Goal: Book appointment/travel/reservation

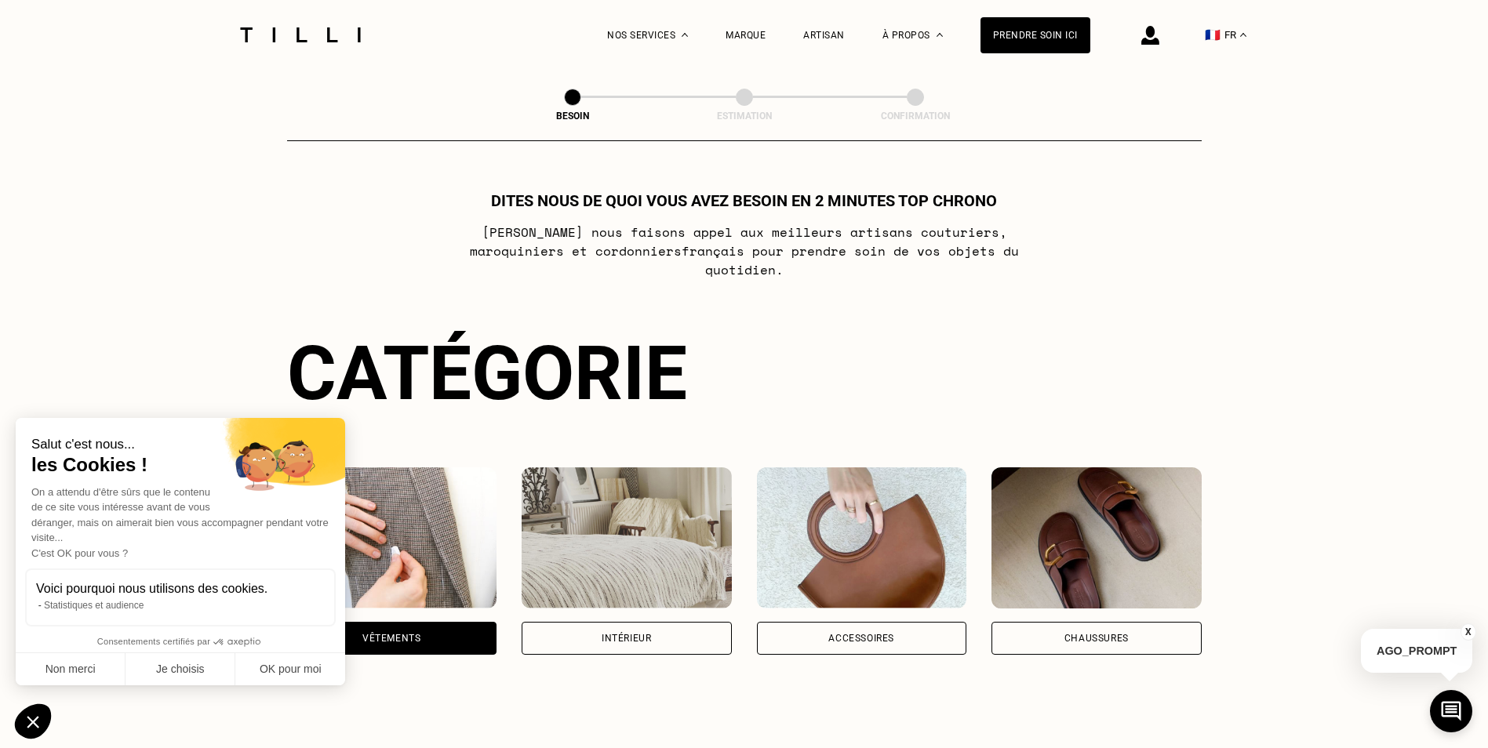
scroll to position [513, 0]
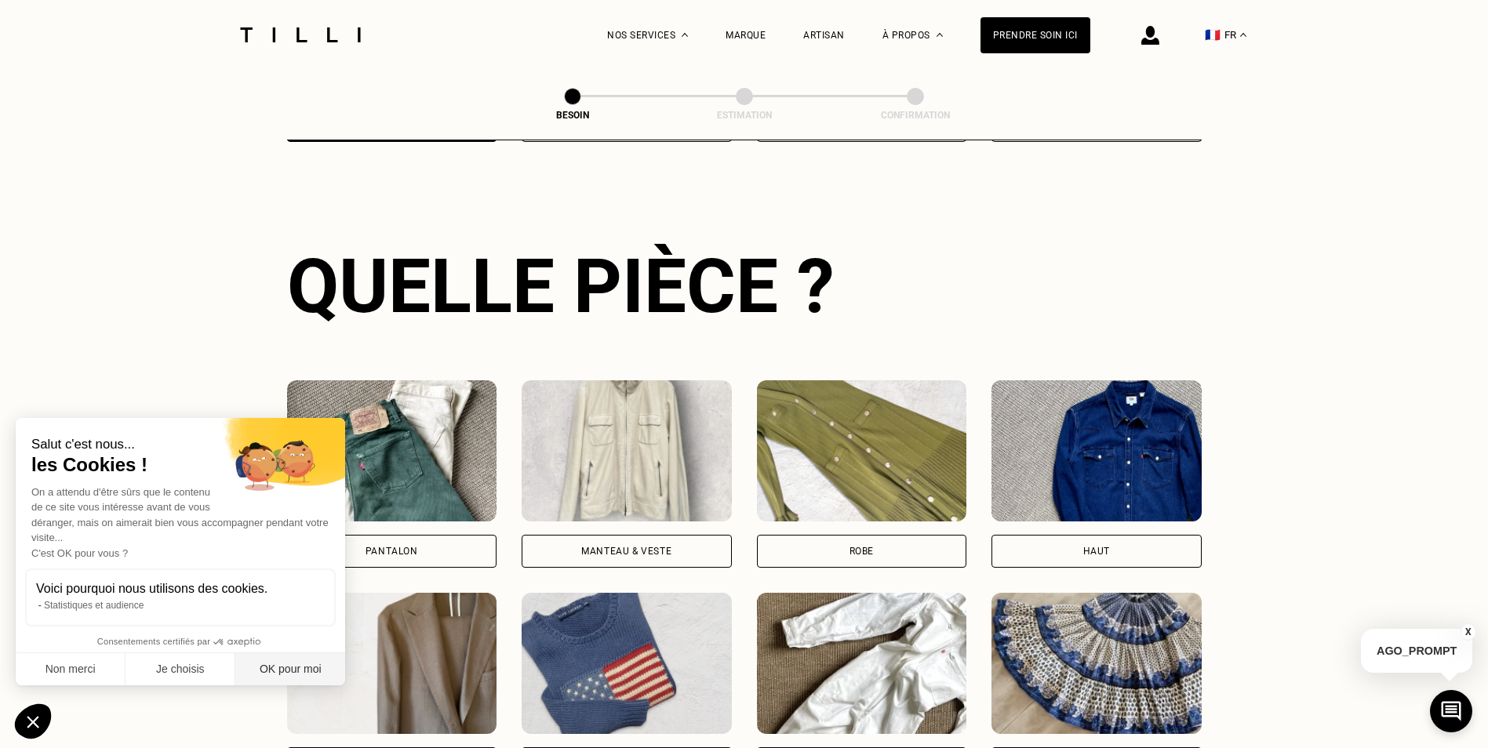
click at [300, 669] on button "OK pour moi" at bounding box center [290, 669] width 110 height 33
checkbox input "true"
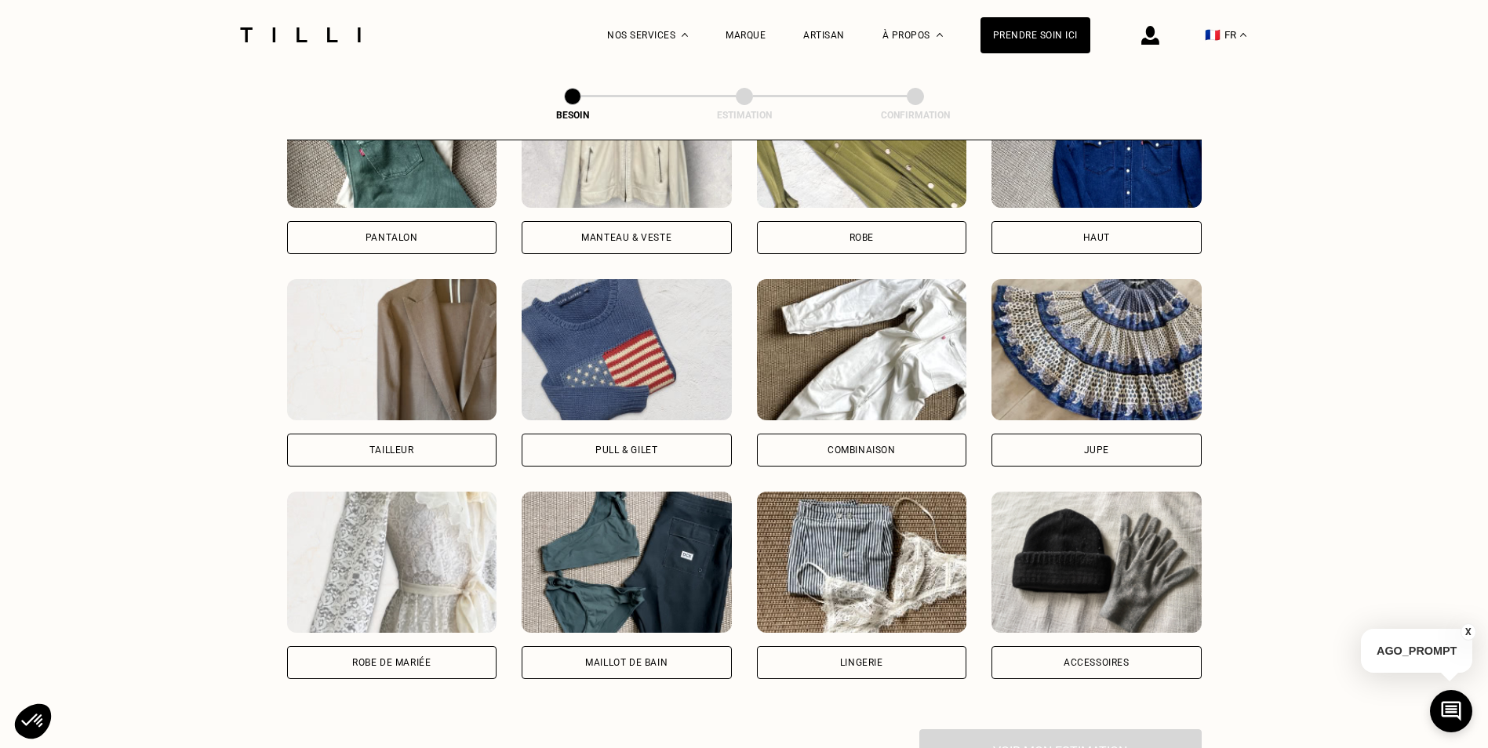
scroll to position [905, 0]
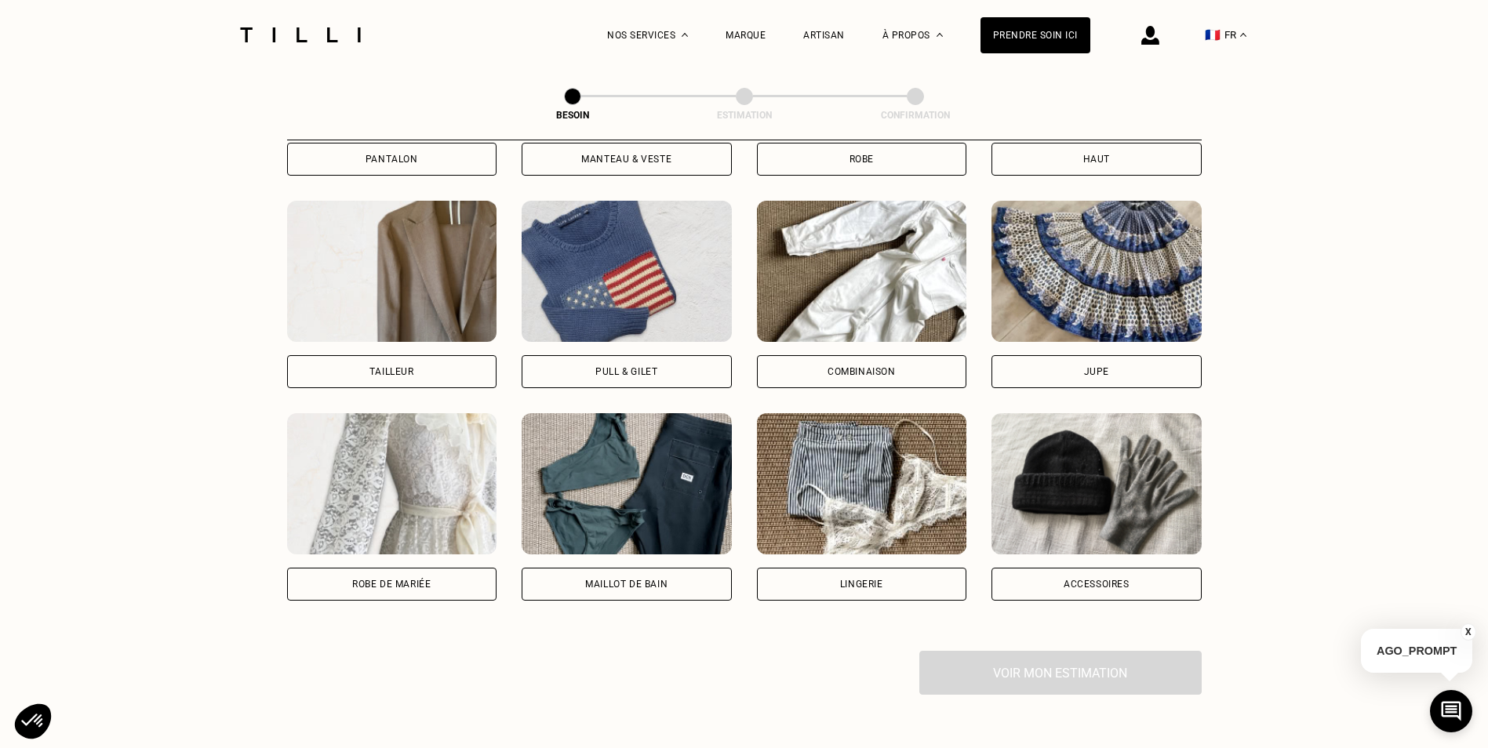
click at [834, 367] on div "Combinaison" at bounding box center [861, 371] width 68 height 9
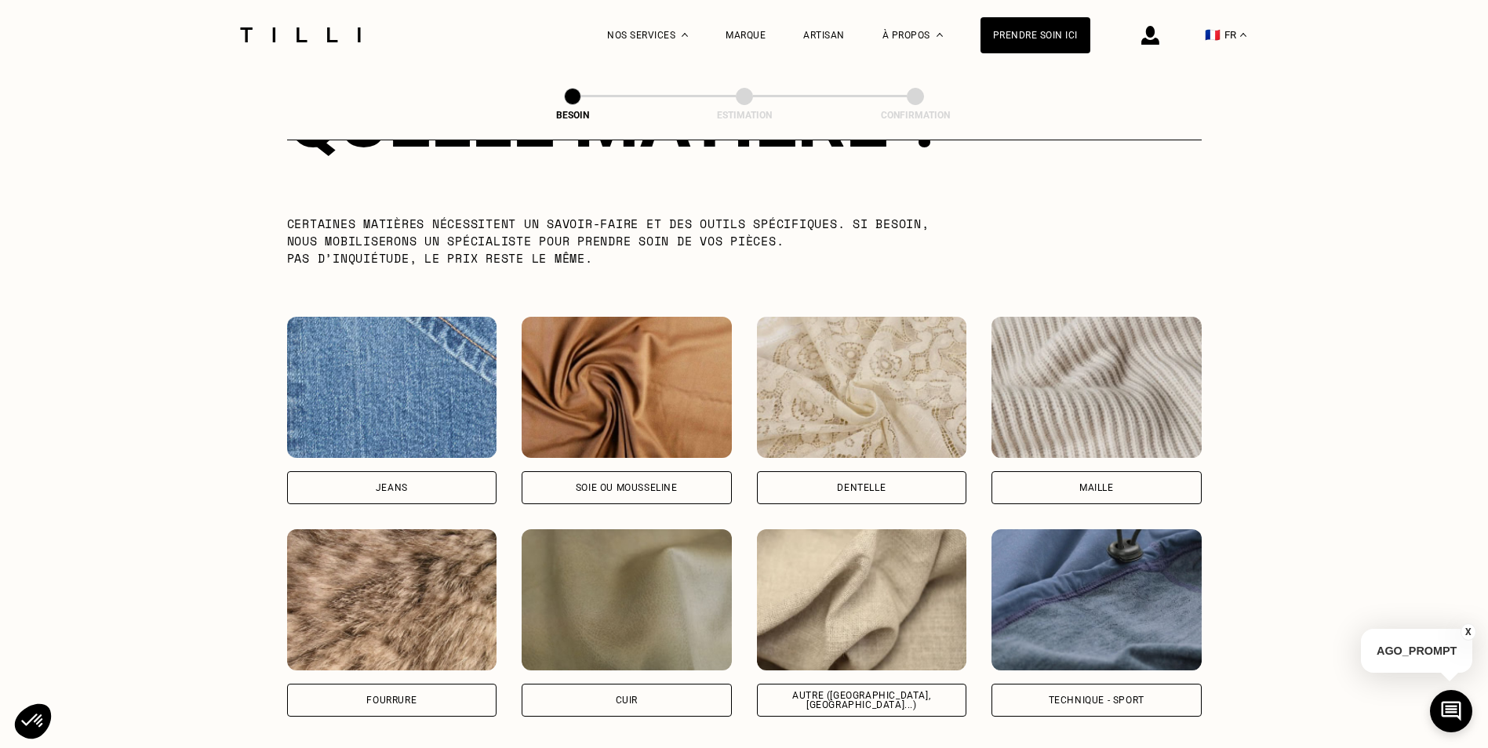
scroll to position [1602, 0]
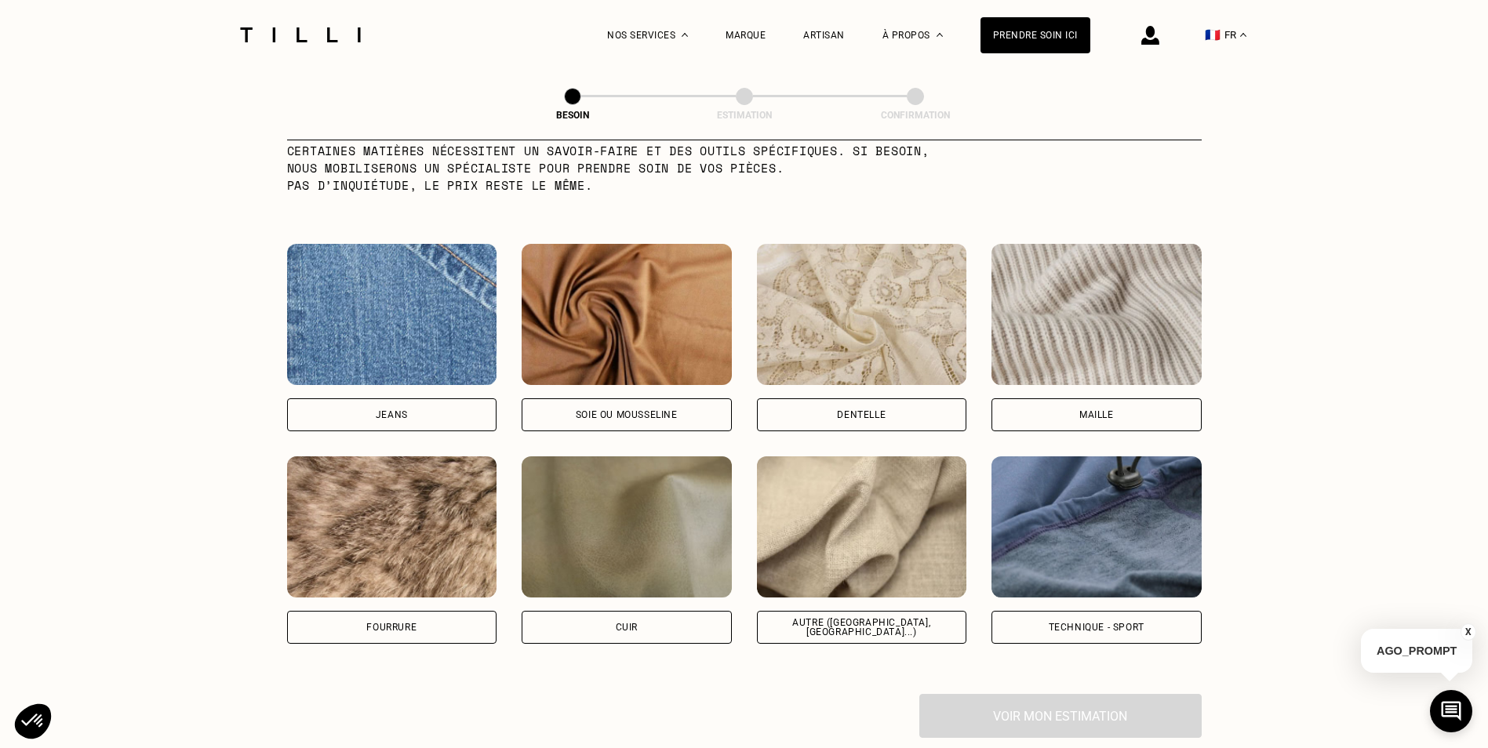
click at [903, 536] on img at bounding box center [862, 526] width 210 height 141
select select "FR"
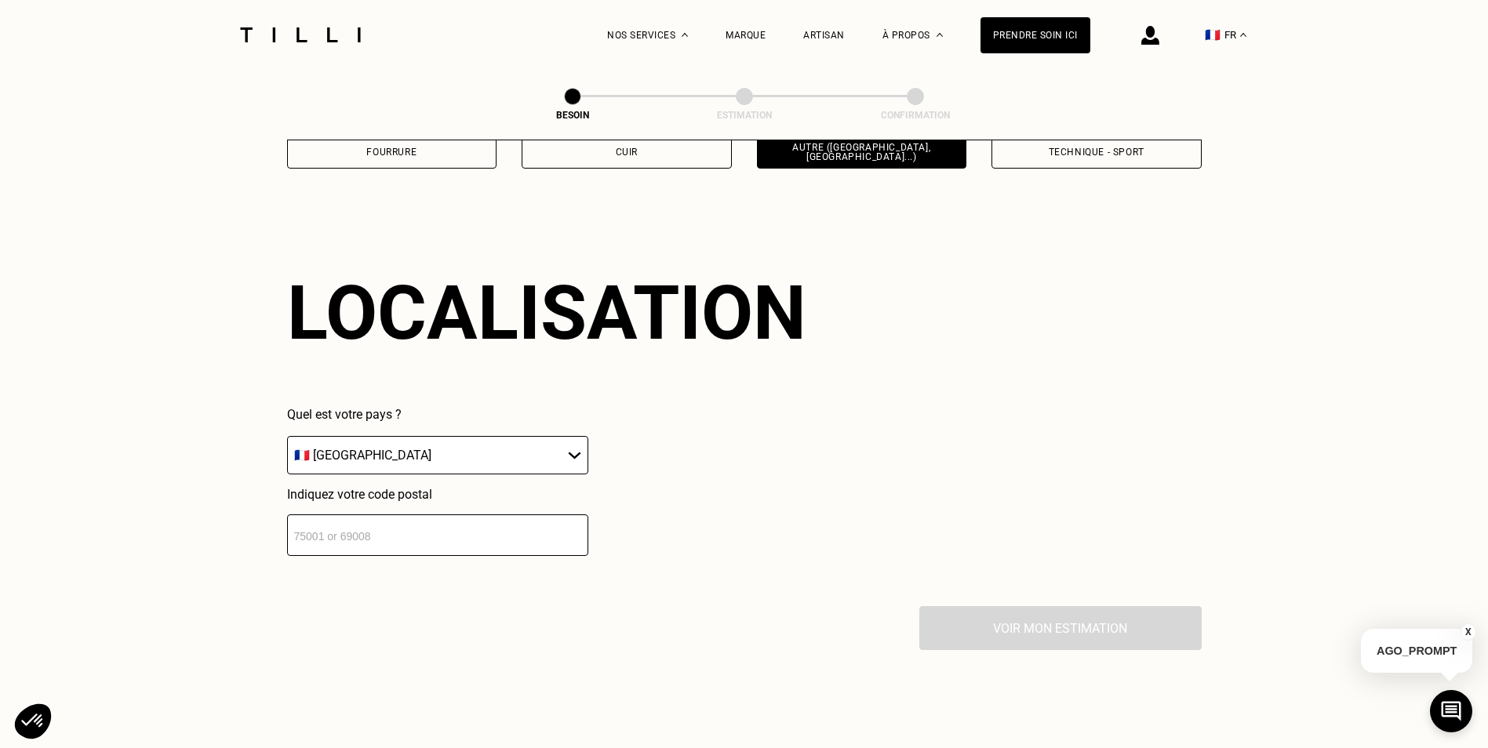
scroll to position [2109, 0]
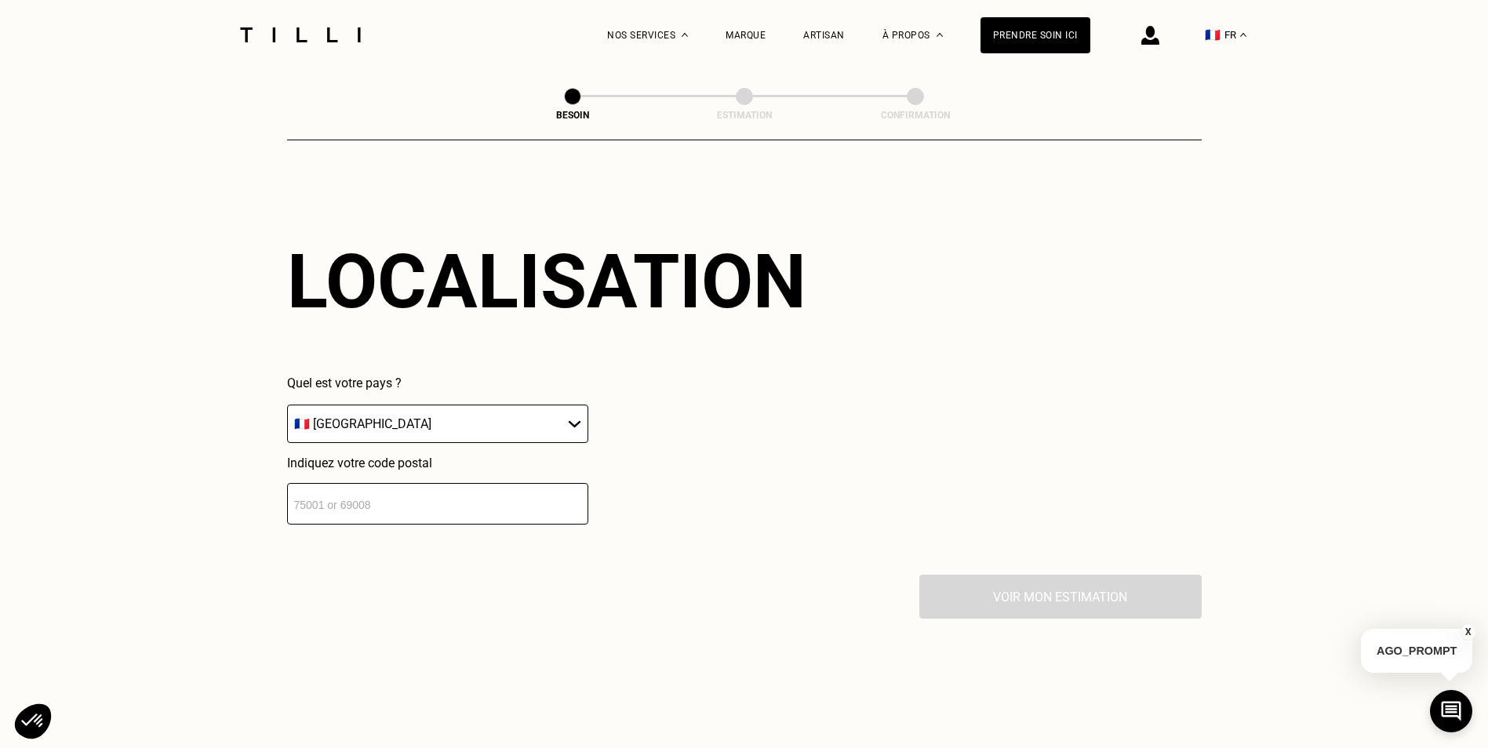
click at [497, 472] on div "Indiquez votre code postal" at bounding box center [437, 490] width 301 height 69
click at [503, 502] on input "number" at bounding box center [437, 504] width 301 height 42
type input "69002"
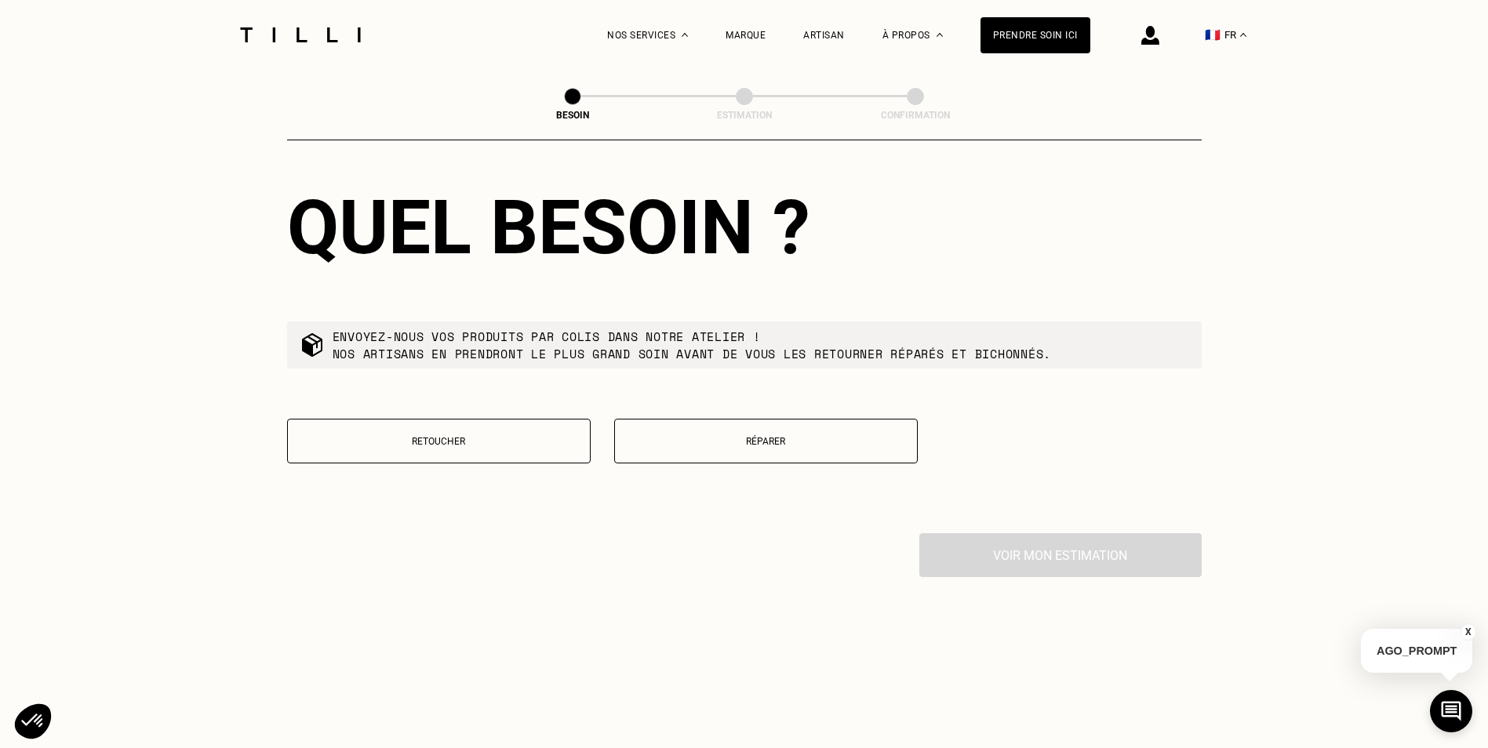
scroll to position [2638, 0]
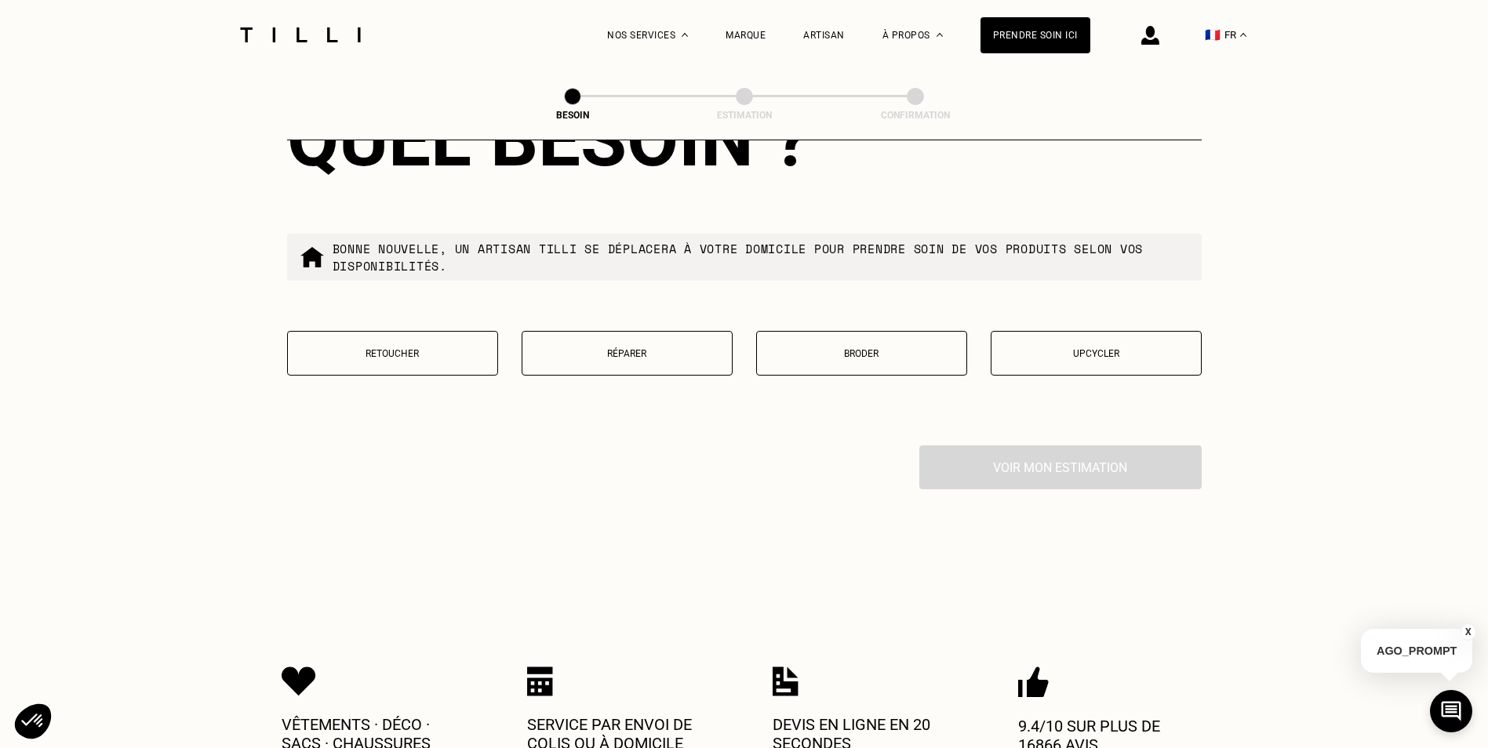
click at [394, 348] on p "Retoucher" at bounding box center [393, 353] width 194 height 11
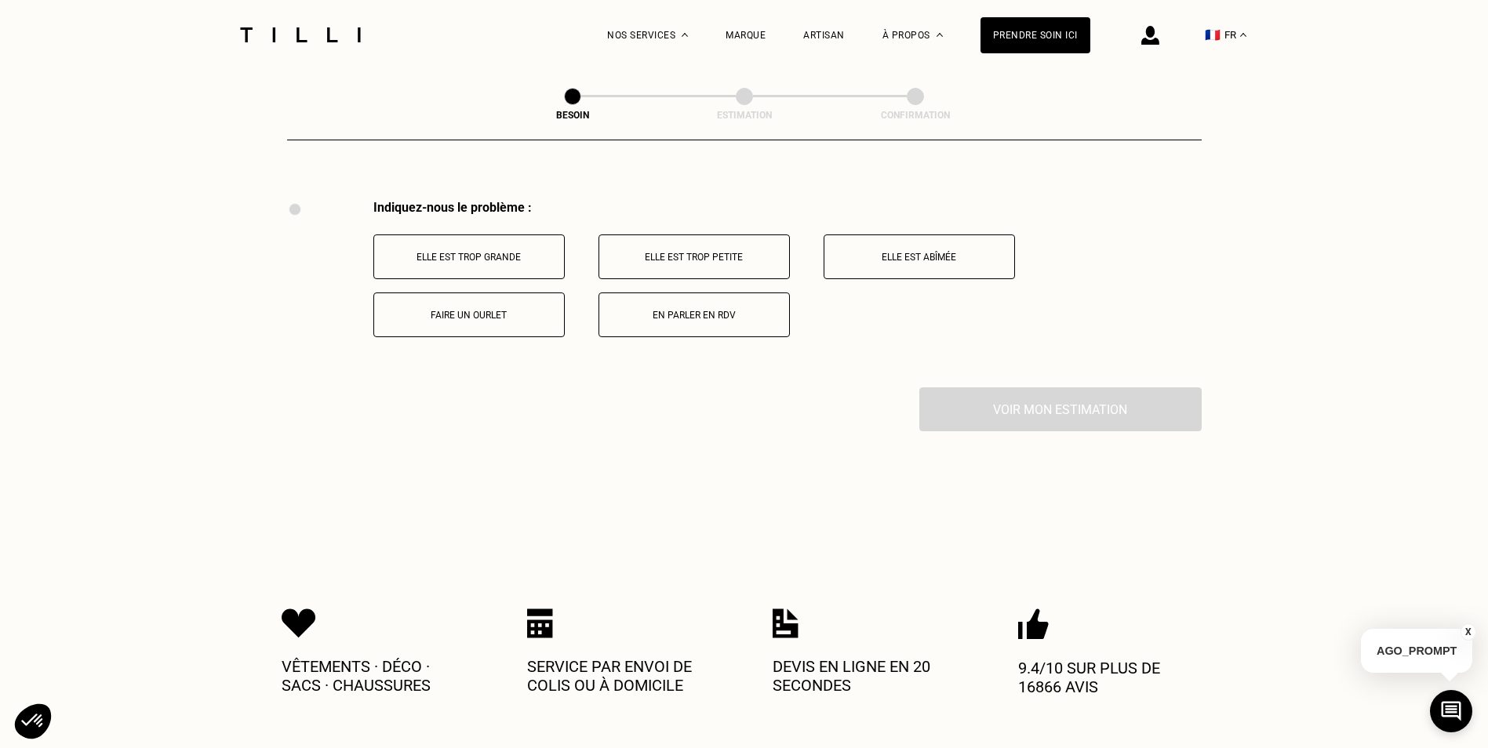
scroll to position [2901, 0]
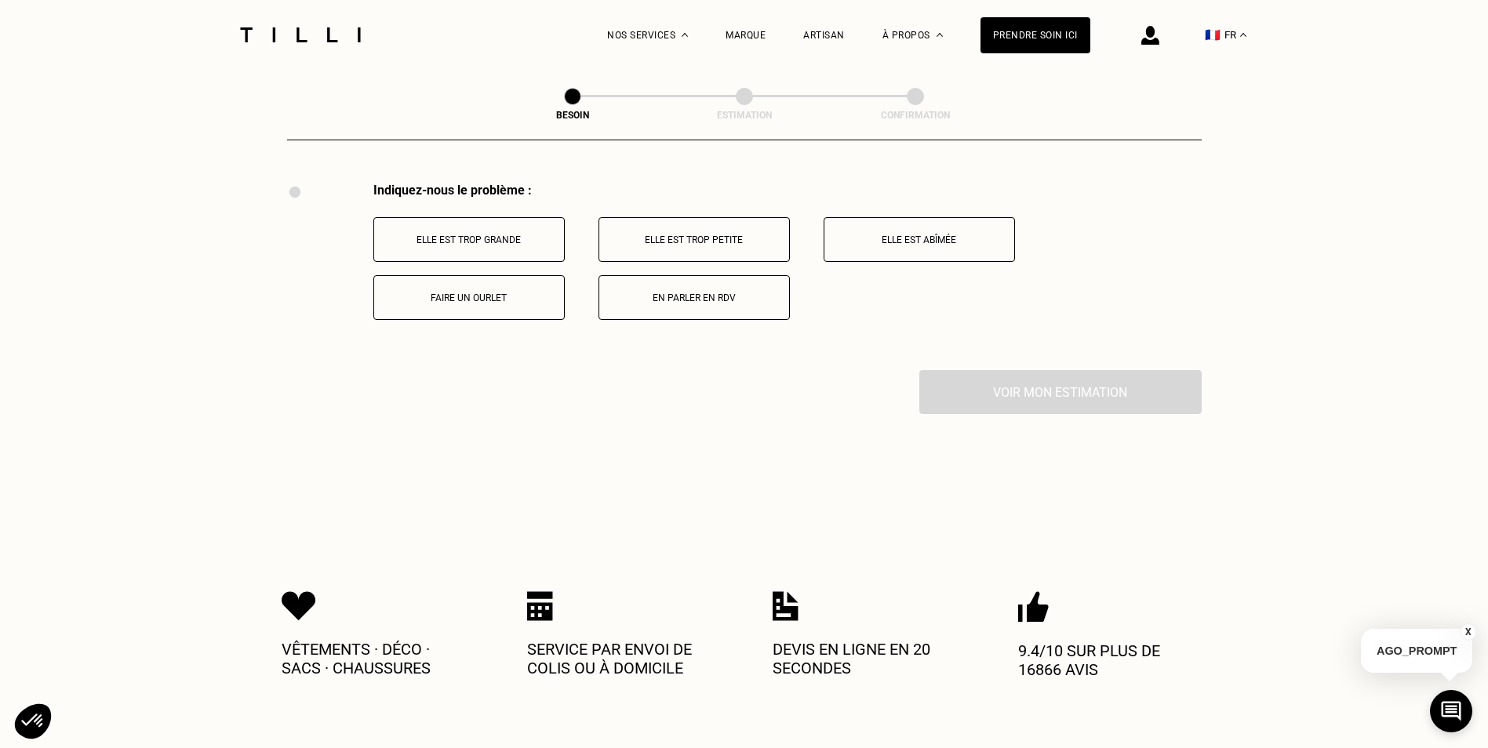
click at [543, 295] on p "Faire un ourlet" at bounding box center [469, 298] width 174 height 11
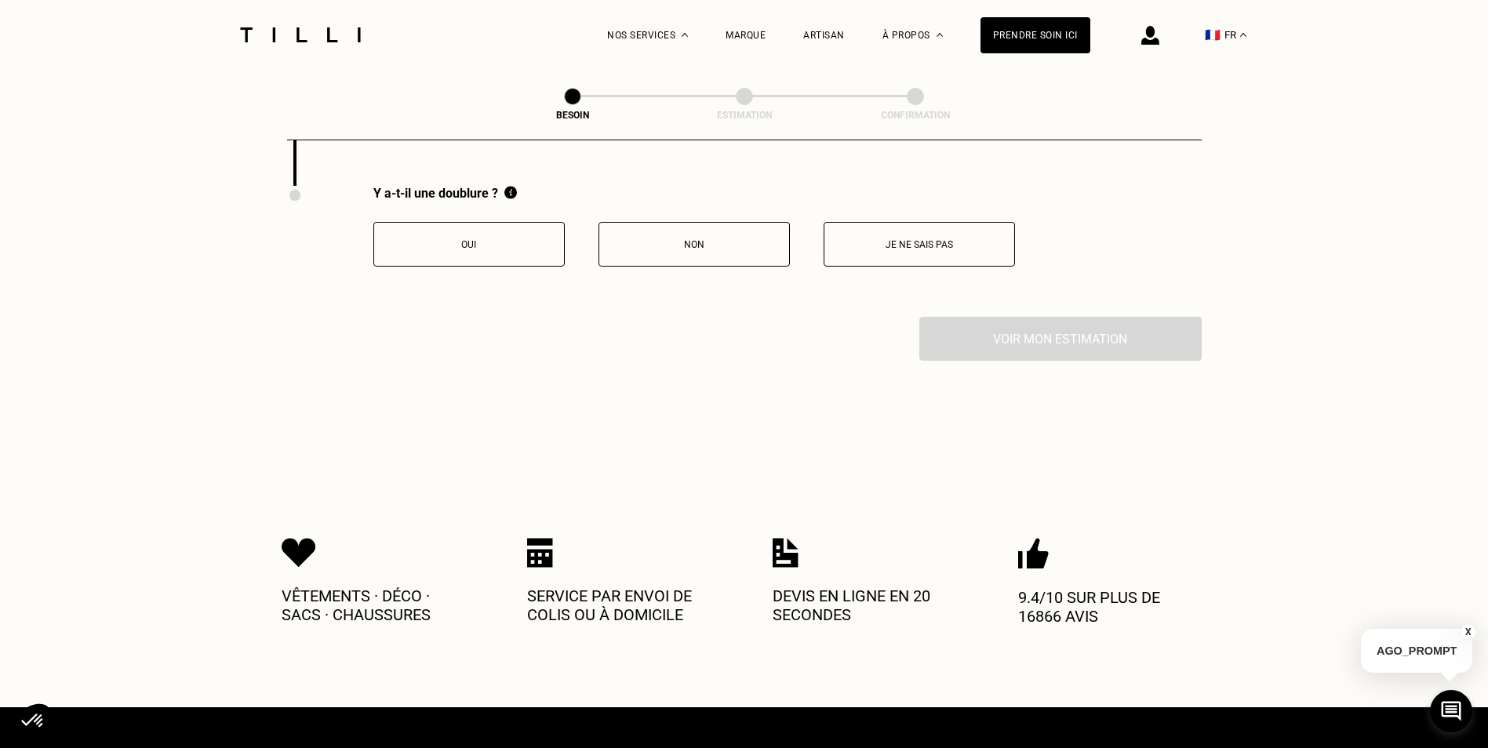
scroll to position [3088, 0]
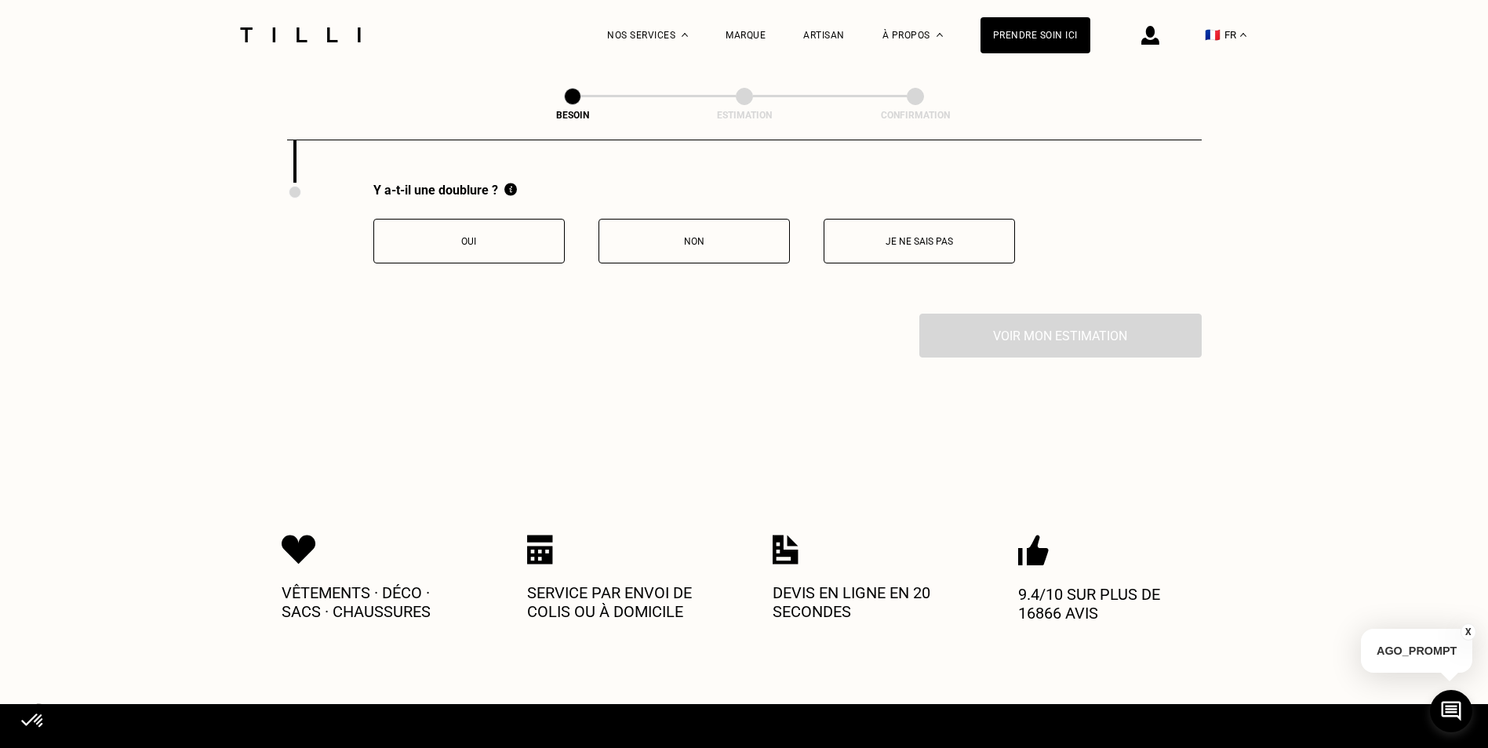
click at [743, 238] on p "Non" at bounding box center [694, 241] width 174 height 11
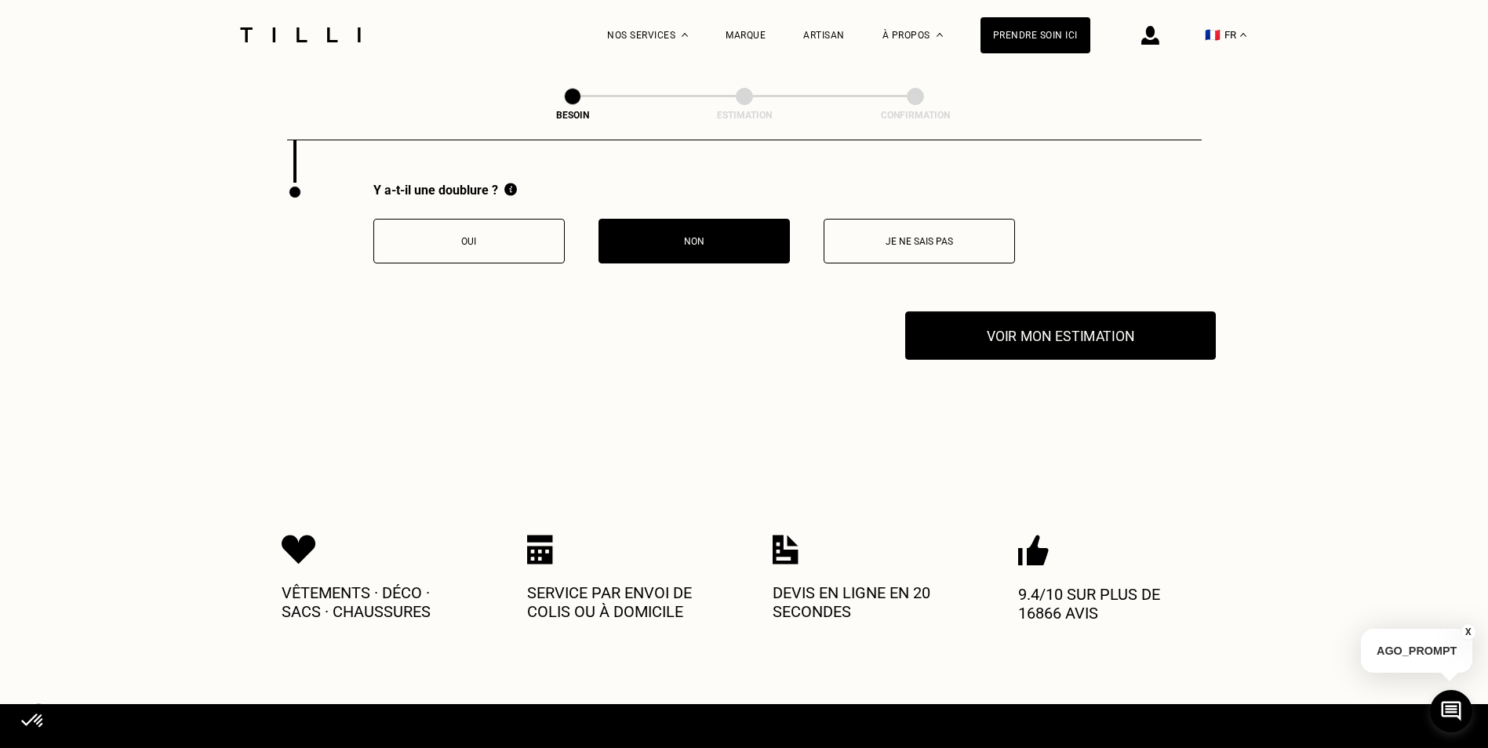
click at [980, 326] on button "Voir mon estimation" at bounding box center [1060, 335] width 311 height 49
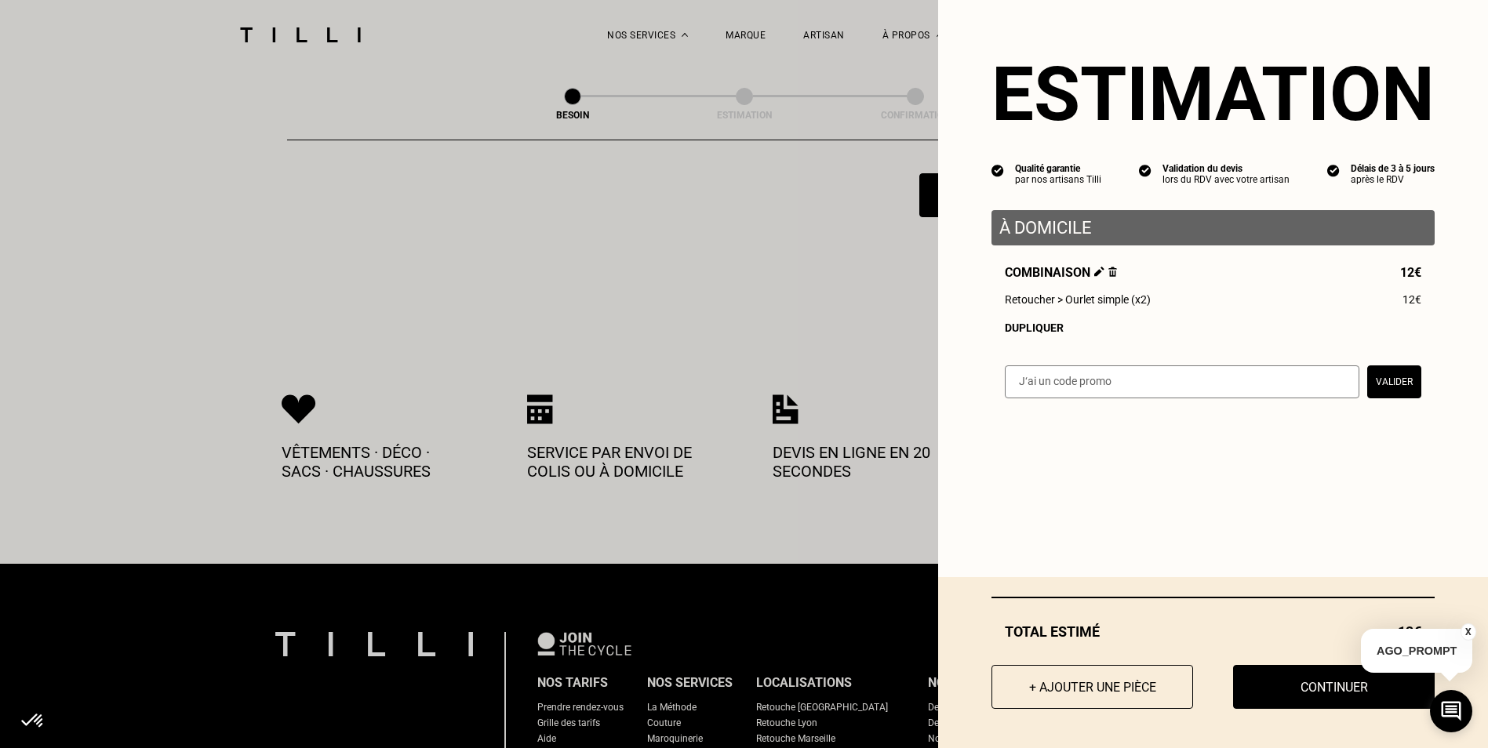
scroll to position [3245, 0]
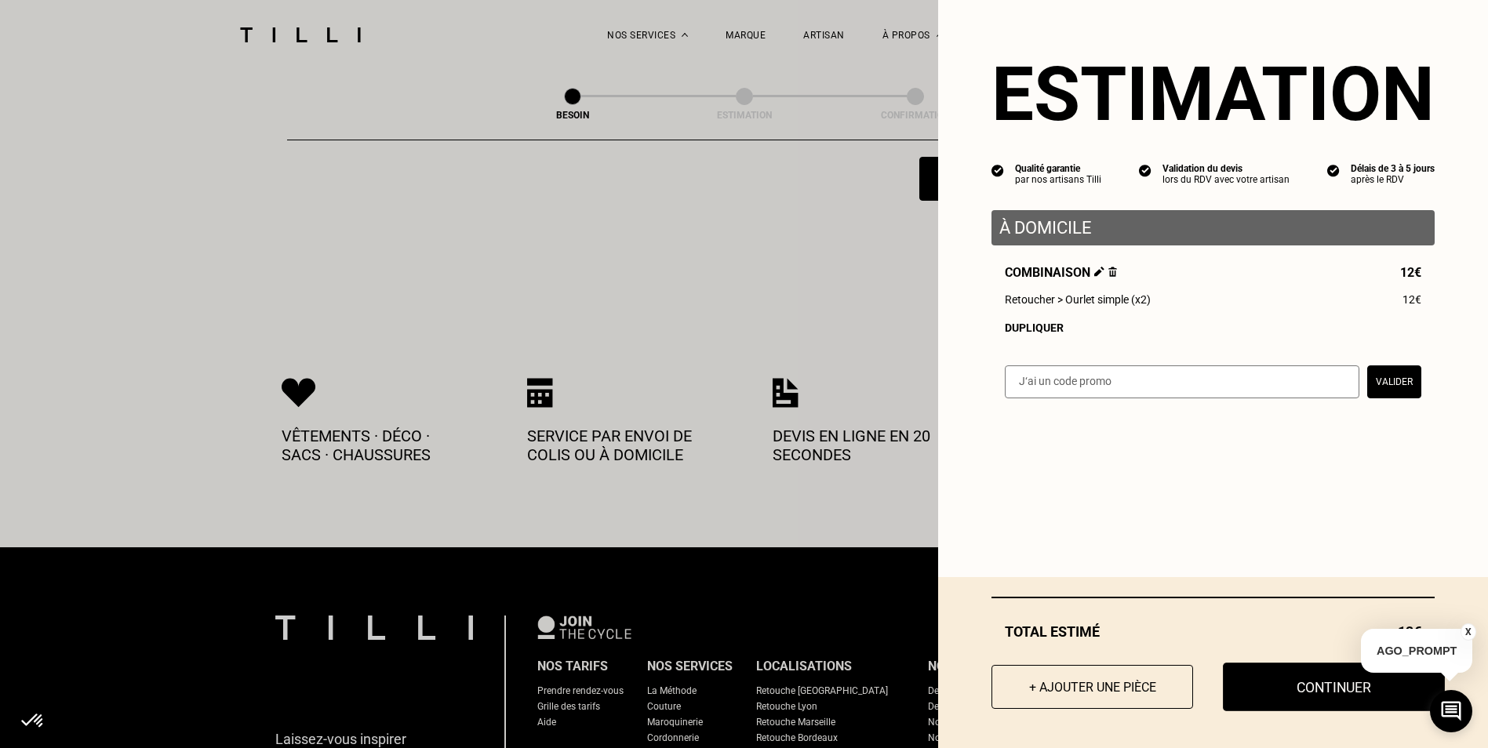
click at [1300, 678] on button "Continuer" at bounding box center [1334, 687] width 222 height 49
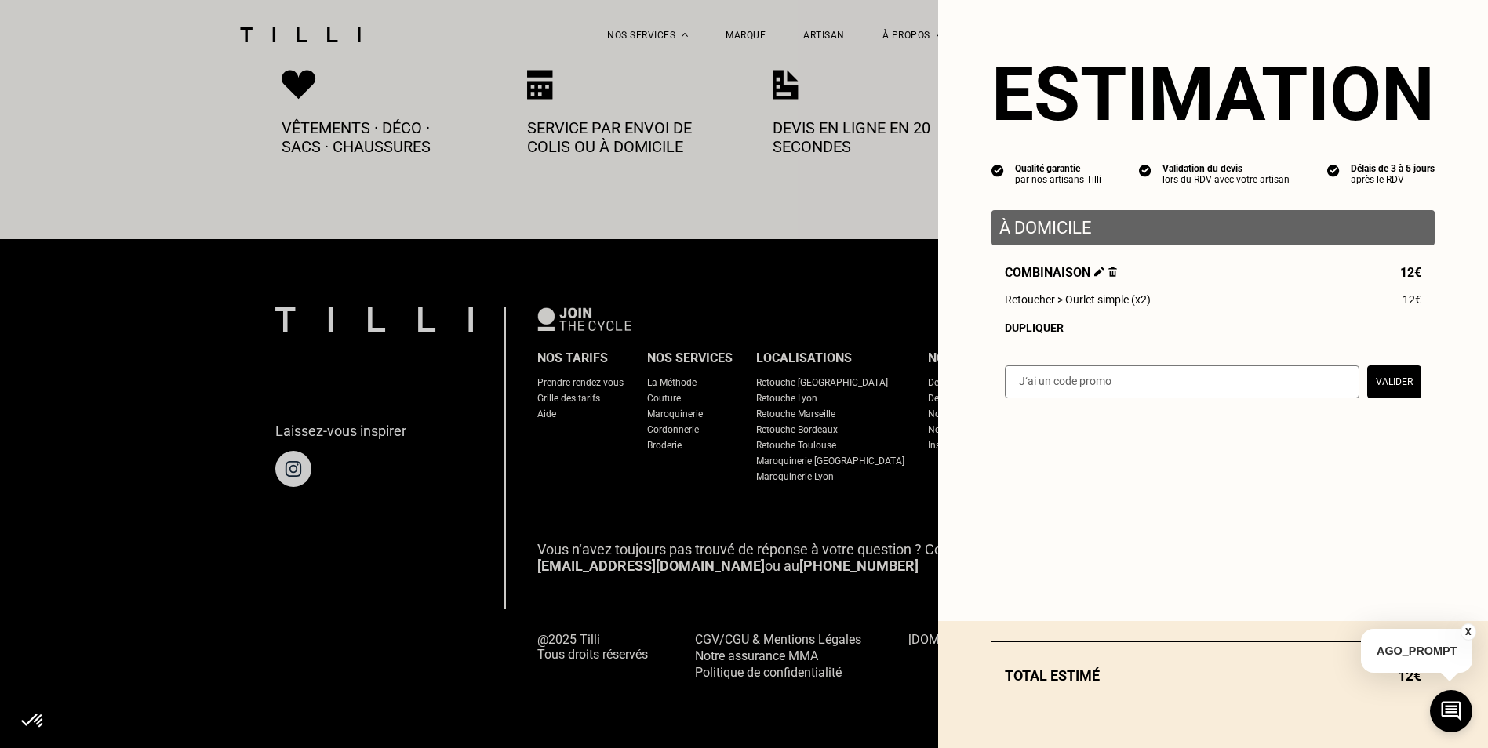
scroll to position [841, 0]
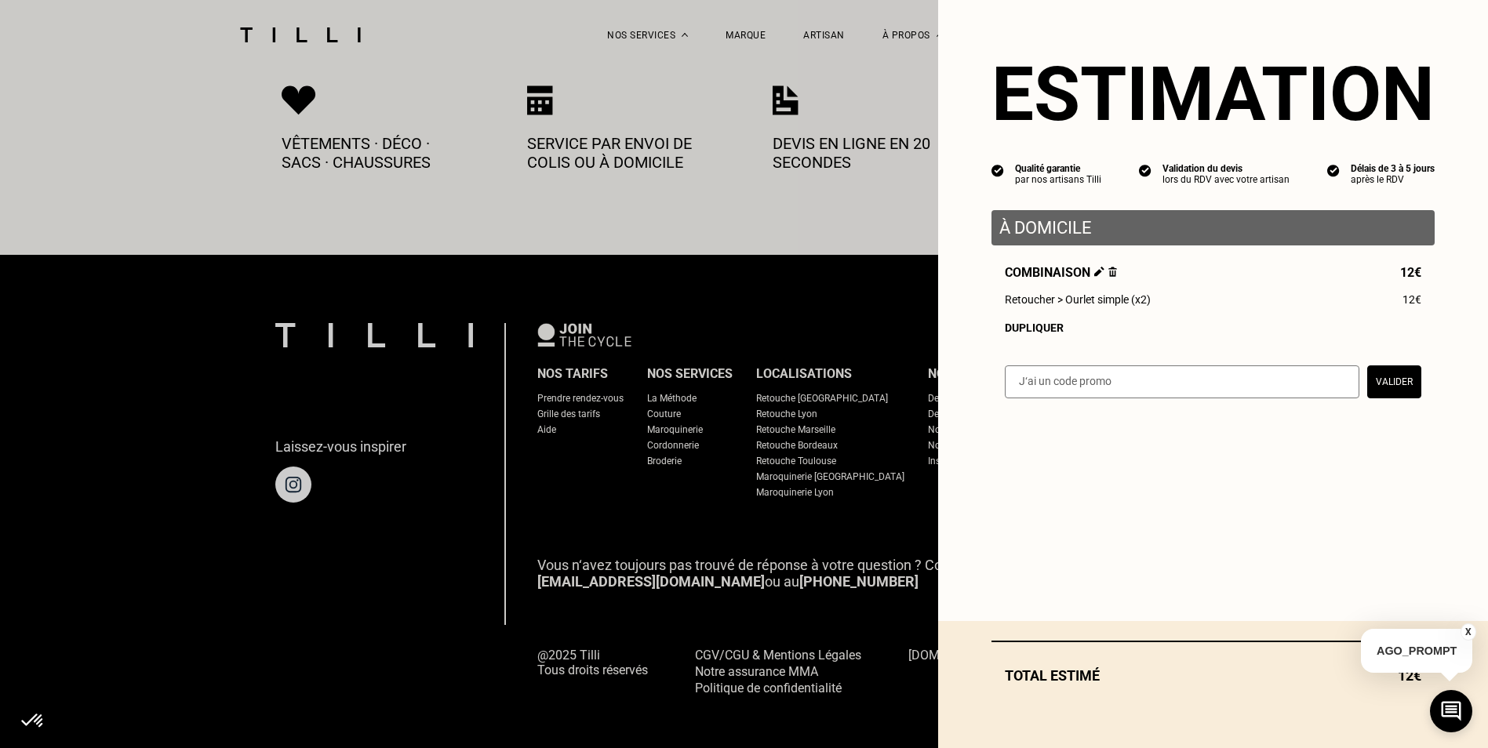
select select "FR"
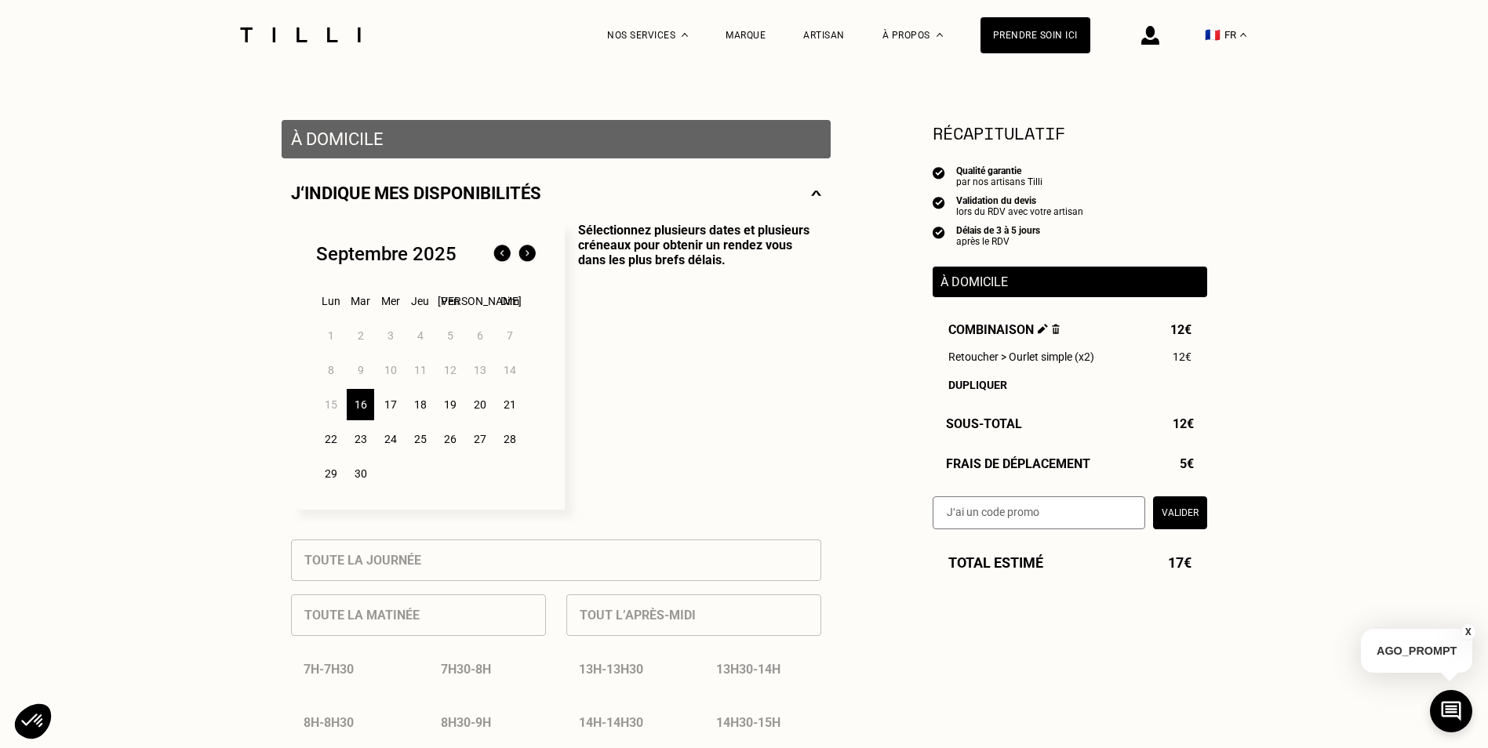
scroll to position [314, 0]
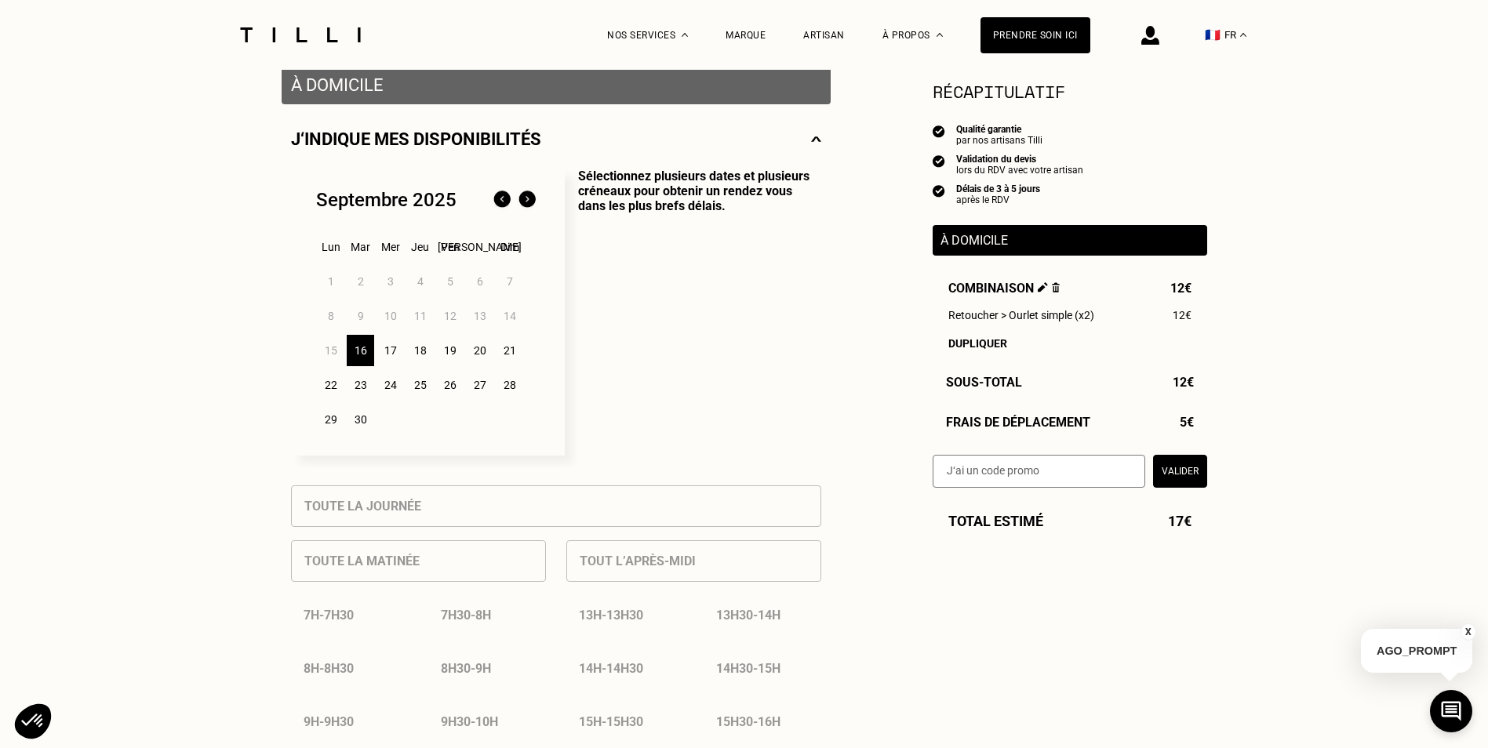
click at [372, 349] on div "16" at bounding box center [360, 350] width 27 height 31
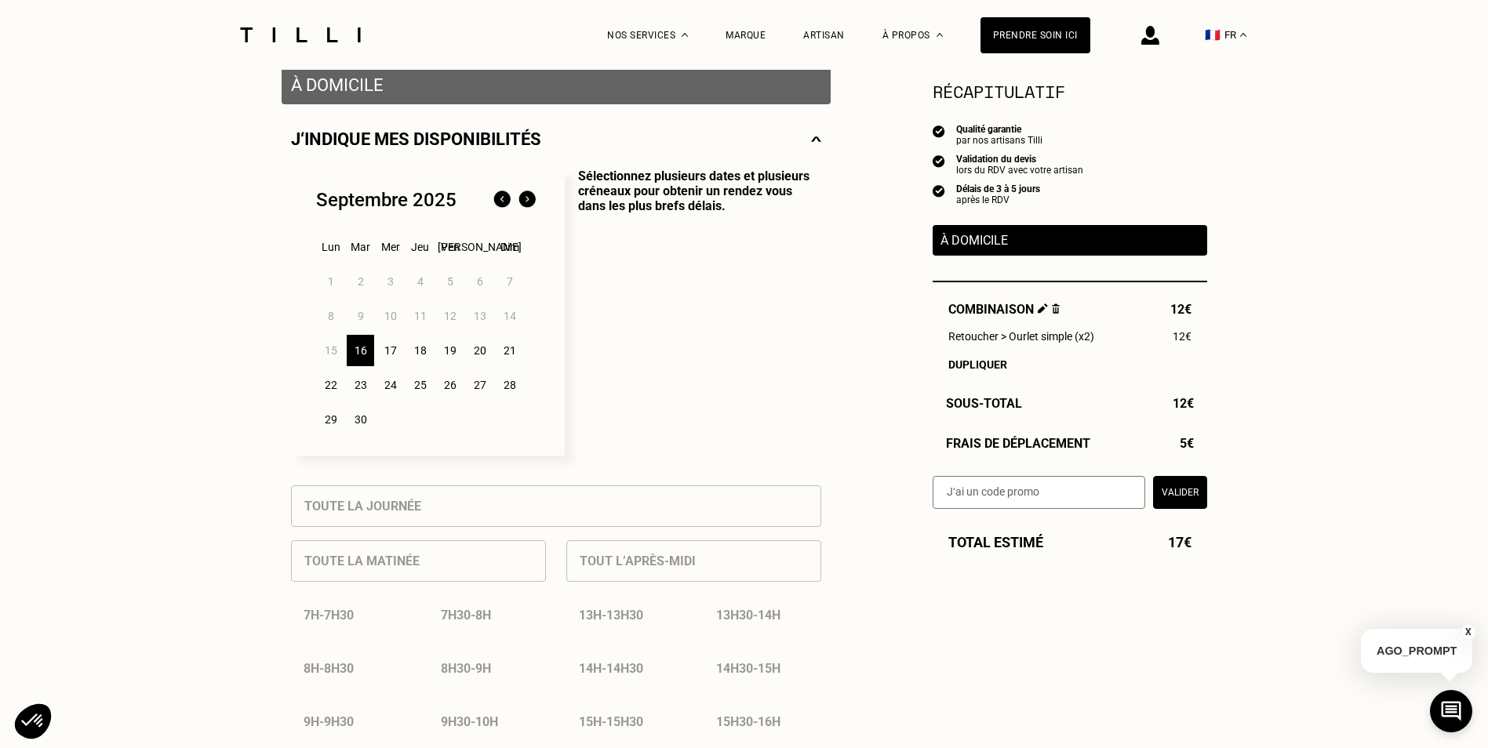
click at [362, 361] on div "16" at bounding box center [360, 350] width 27 height 31
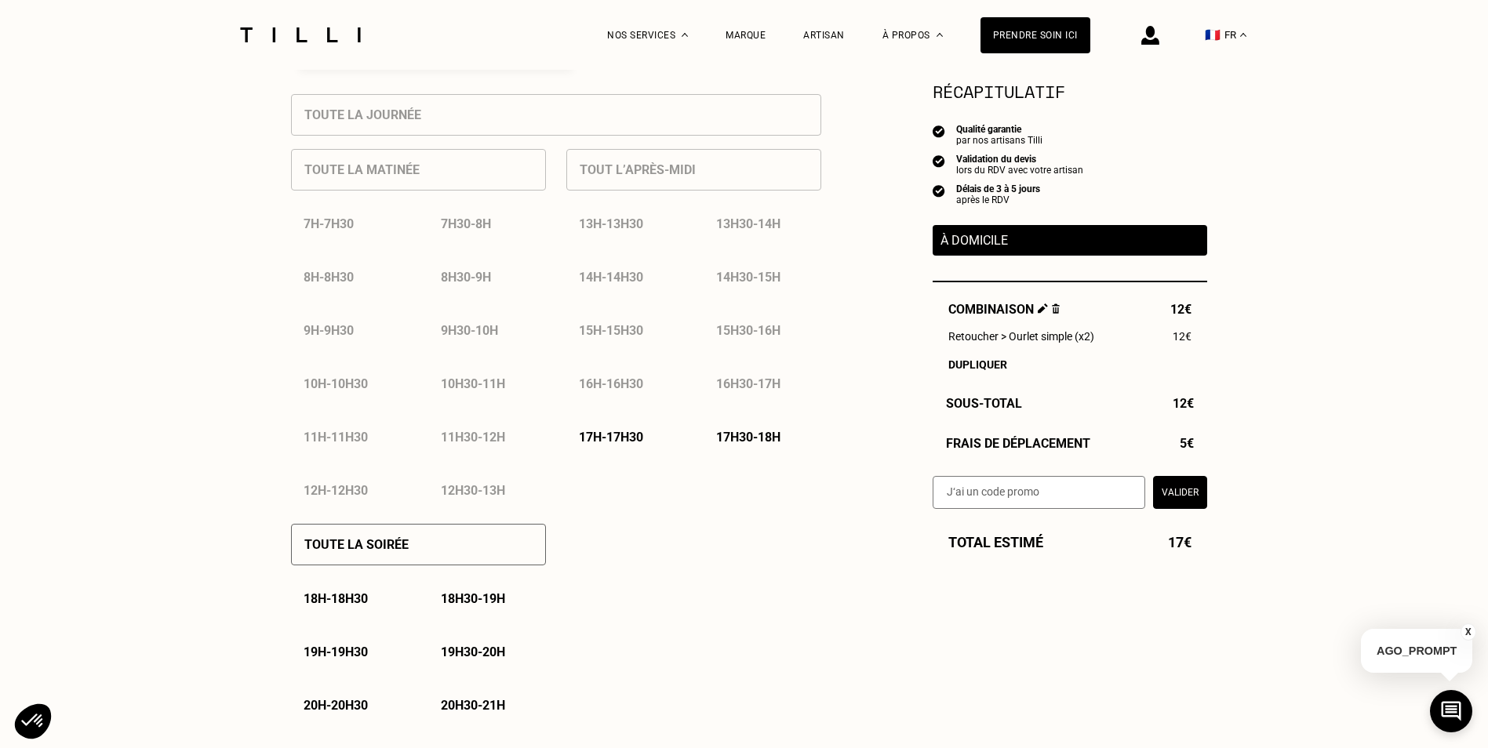
scroll to position [706, 0]
click at [472, 659] on p "19h30 - 20h" at bounding box center [473, 651] width 64 height 15
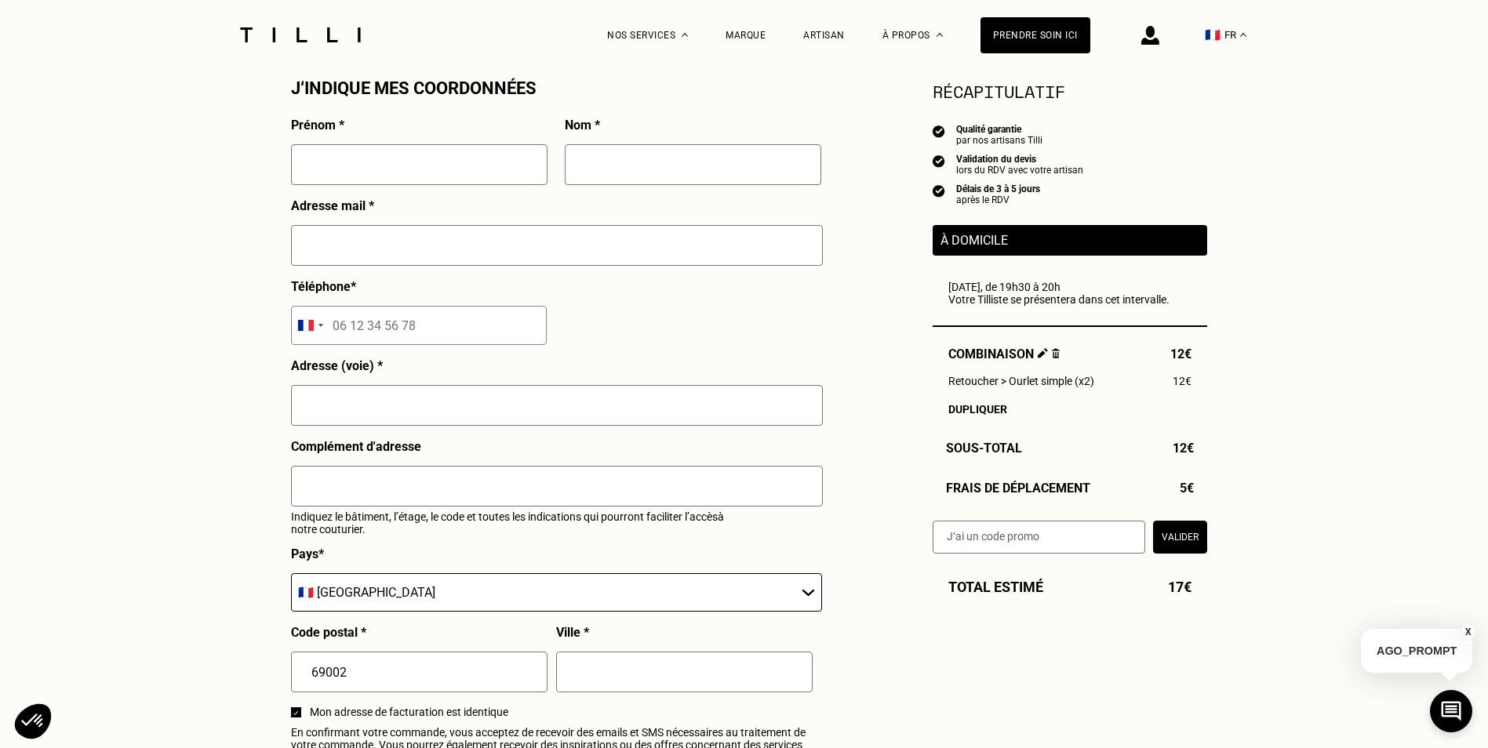
scroll to position [1444, 0]
drag, startPoint x: 1020, startPoint y: 200, endPoint x: 951, endPoint y: 187, distance: 71.1
click at [951, 187] on div "Délais de 3 à 5 jours après le RDV" at bounding box center [1069, 195] width 274 height 22
drag, startPoint x: 951, startPoint y: 187, endPoint x: 872, endPoint y: 275, distance: 118.3
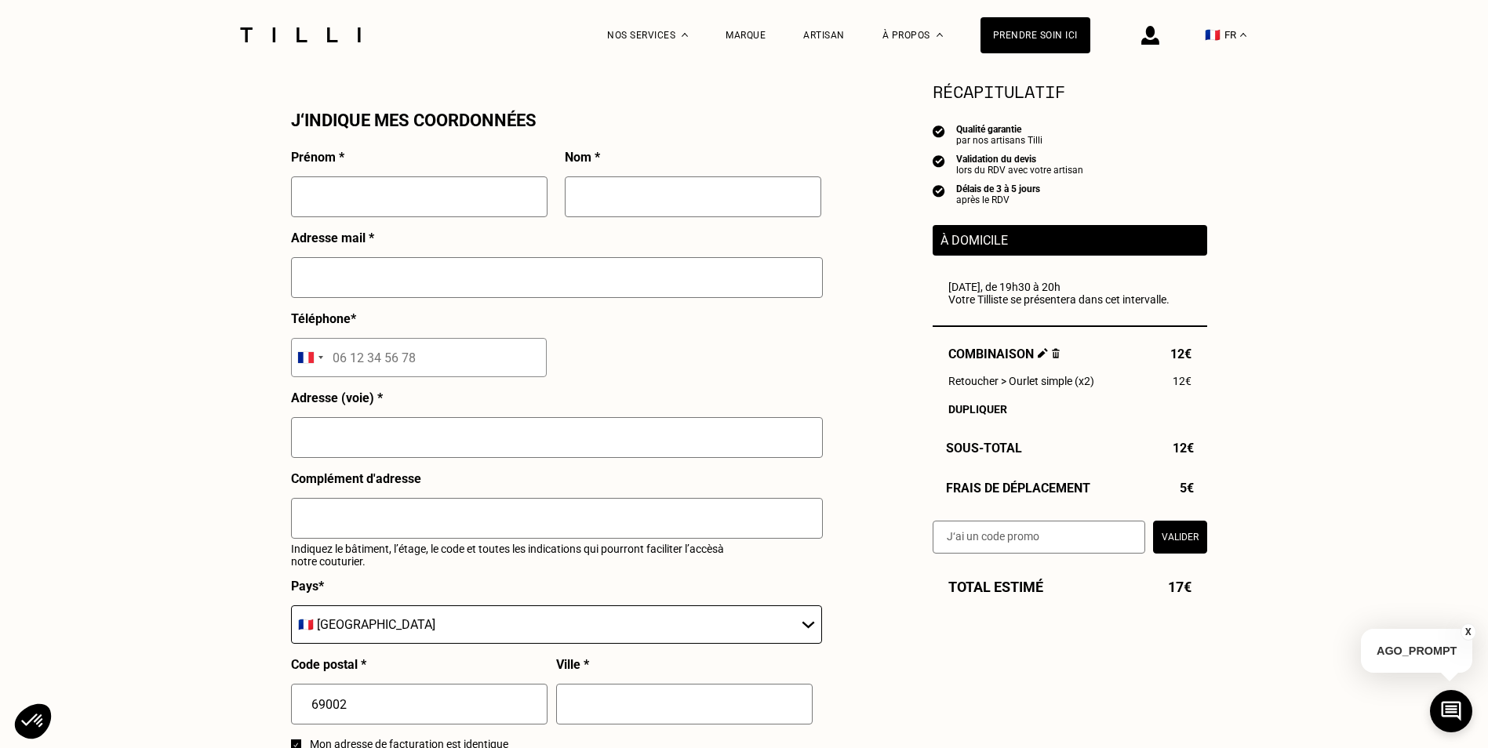
scroll to position [1365, 0]
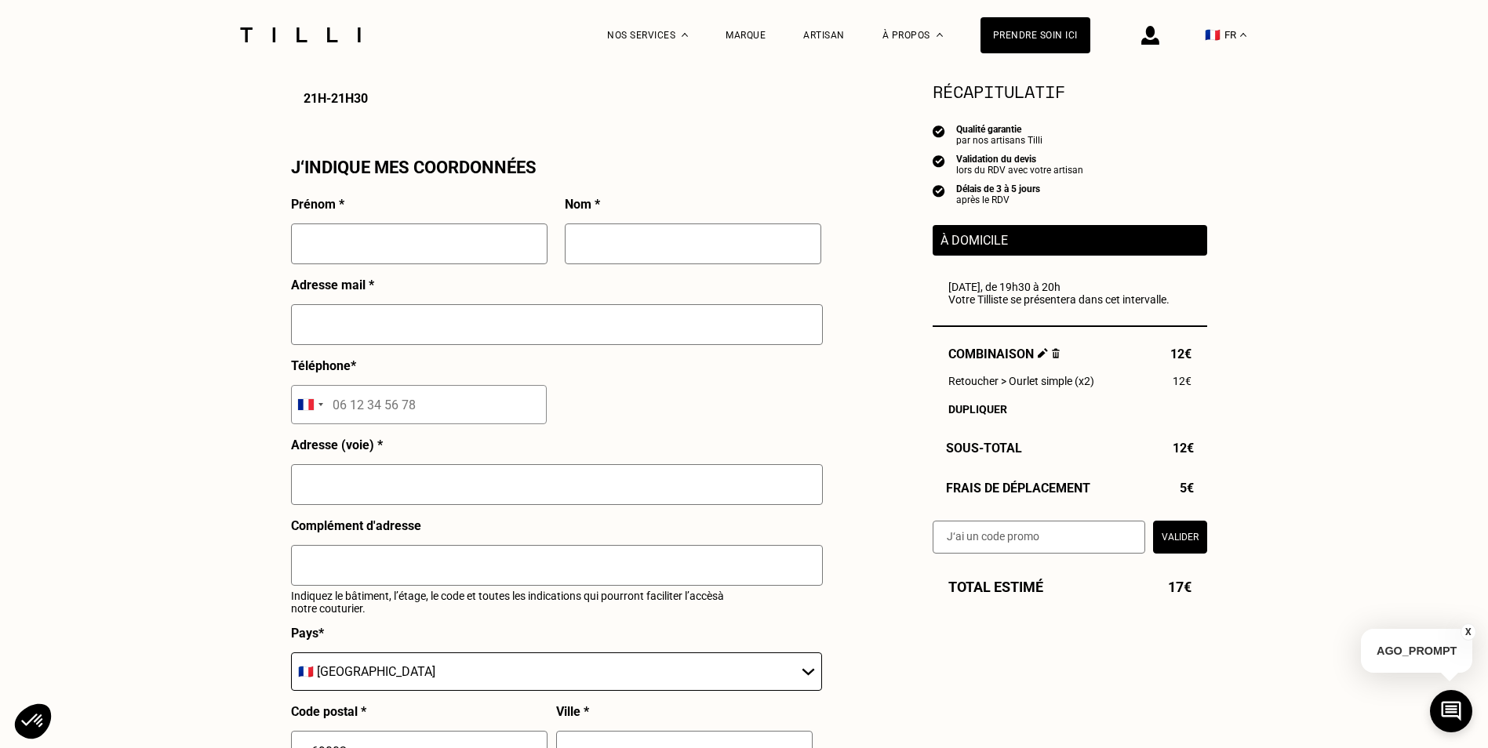
click at [393, 251] on input "text" at bounding box center [419, 244] width 256 height 41
type input "[GEOGRAPHIC_DATA]"
type input "CECCON"
type input "[EMAIL_ADDRESS][DOMAIN_NAME]"
type input "[STREET_ADDRESS]"
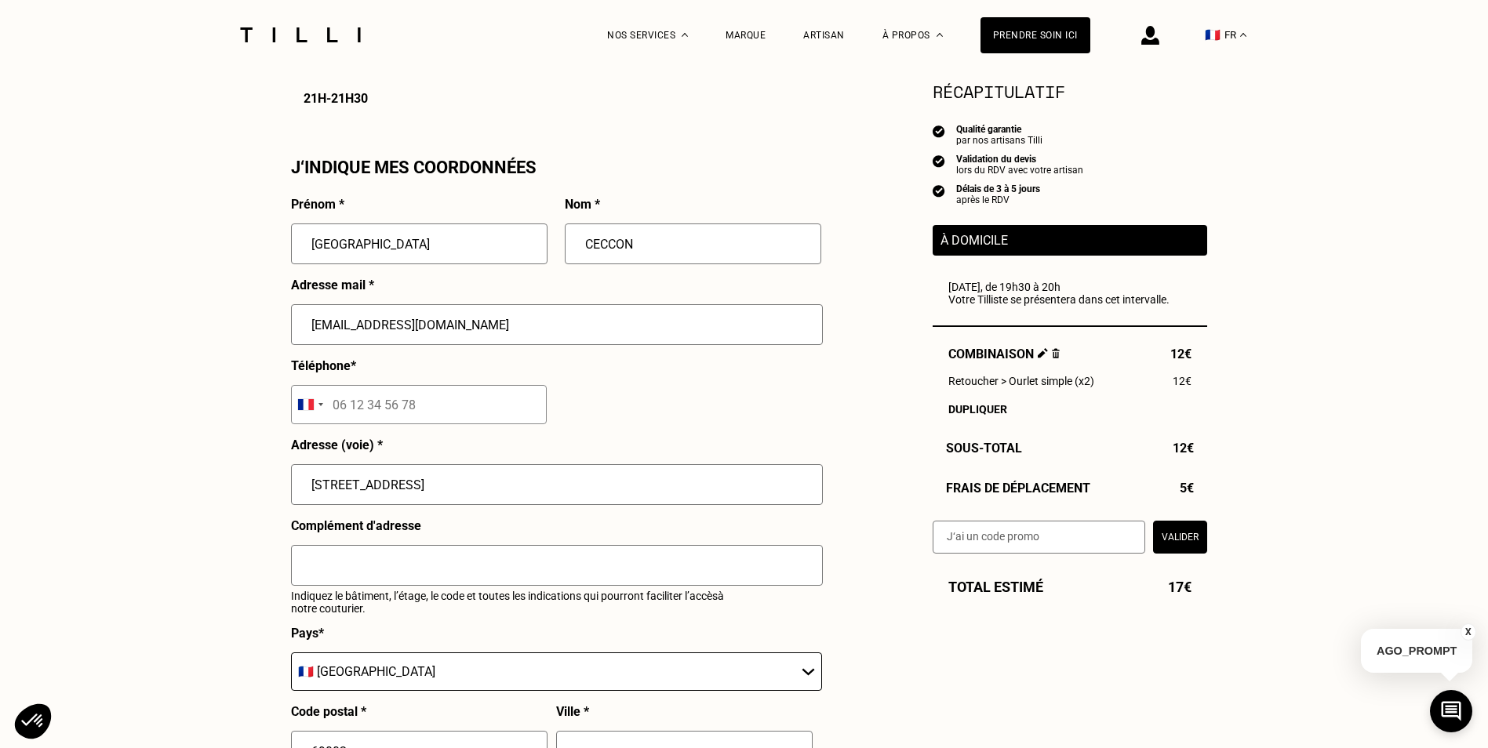
type input "[GEOGRAPHIC_DATA]"
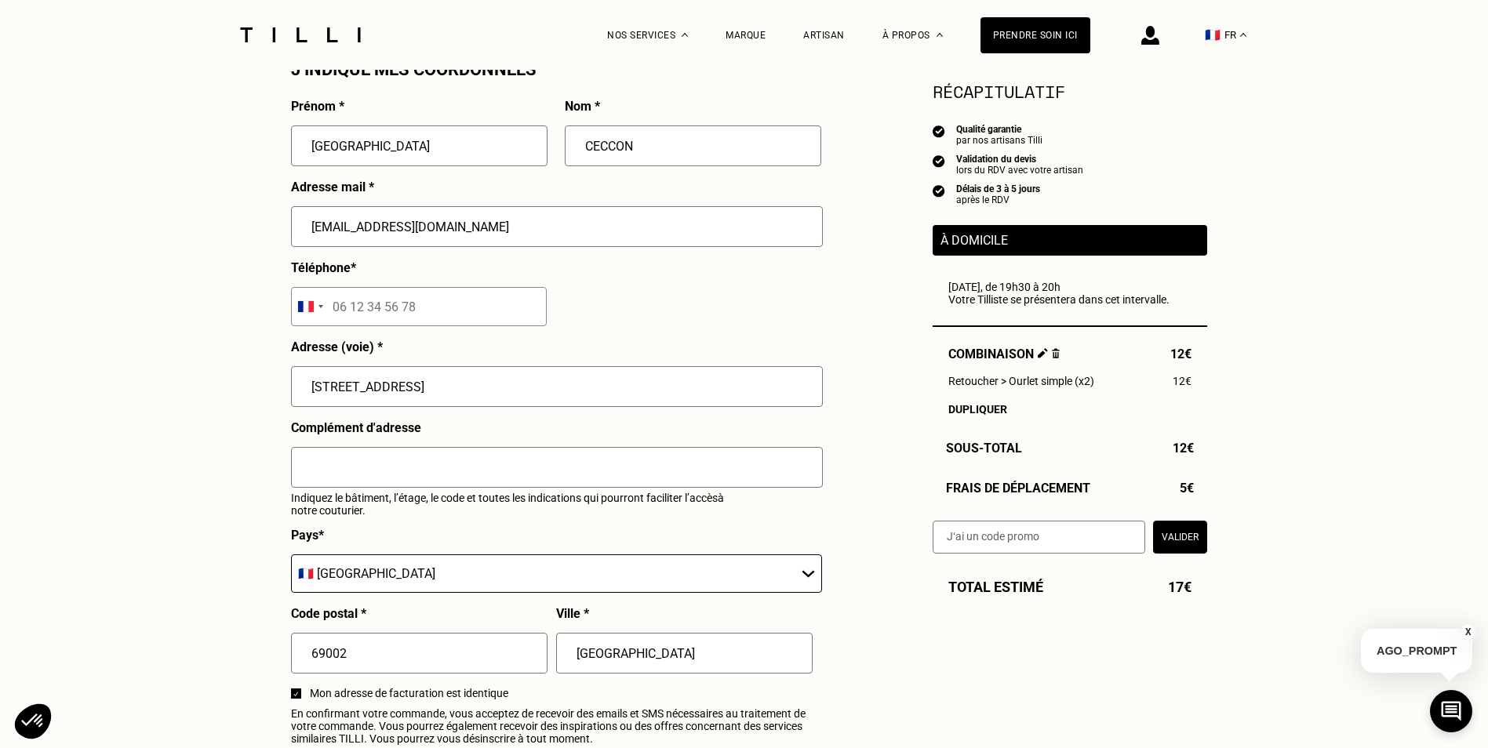
scroll to position [1522, 0]
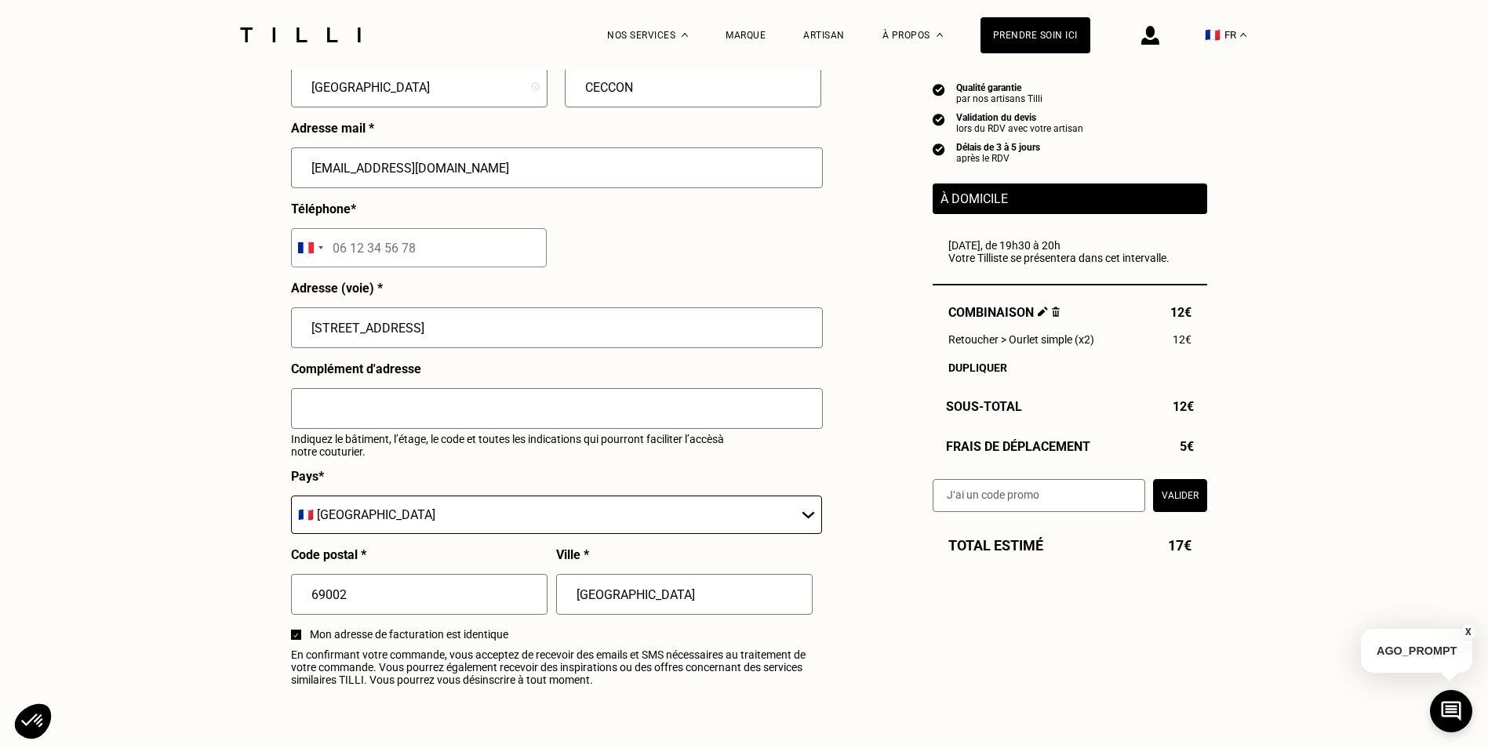
click at [394, 264] on input "tel" at bounding box center [419, 247] width 256 height 39
type input "06 42 17 35 98"
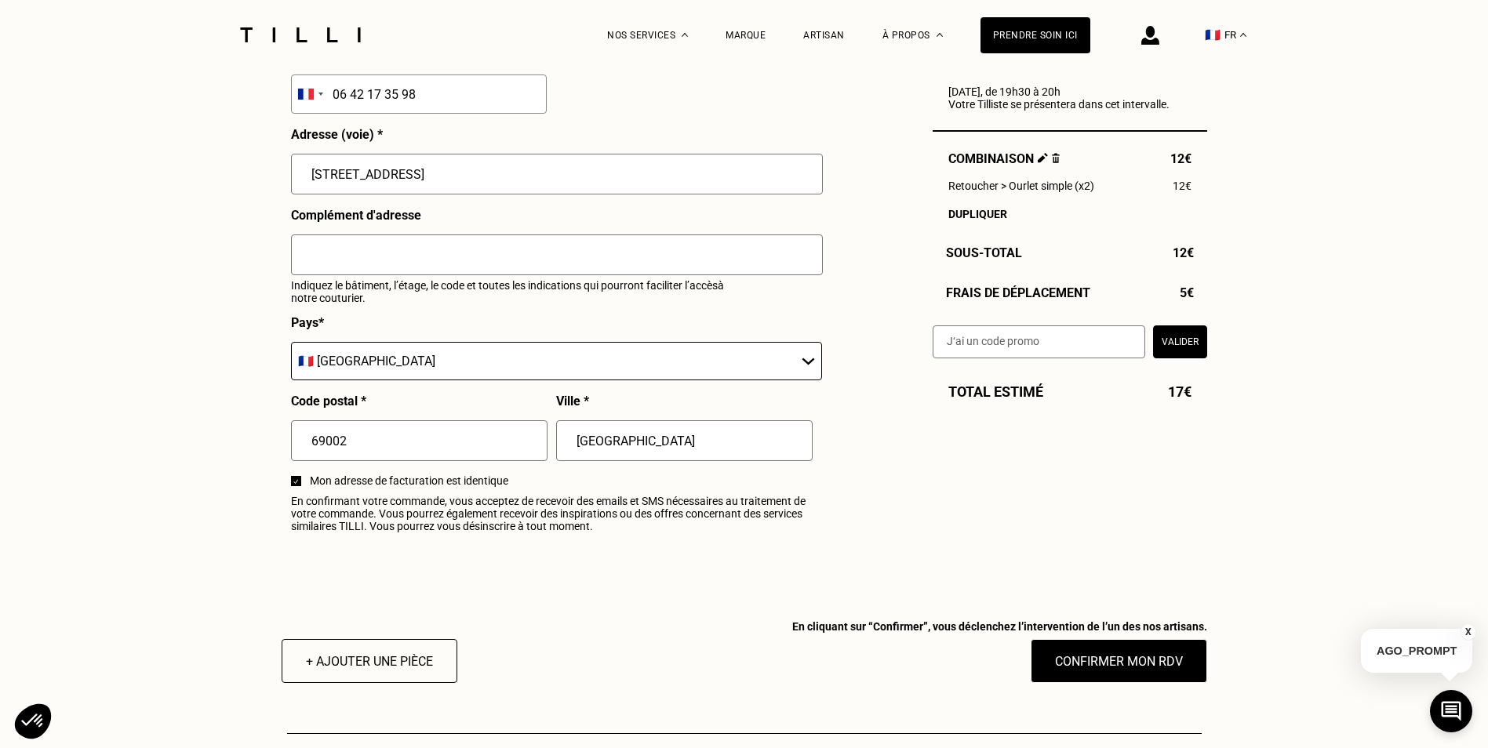
scroll to position [1679, 0]
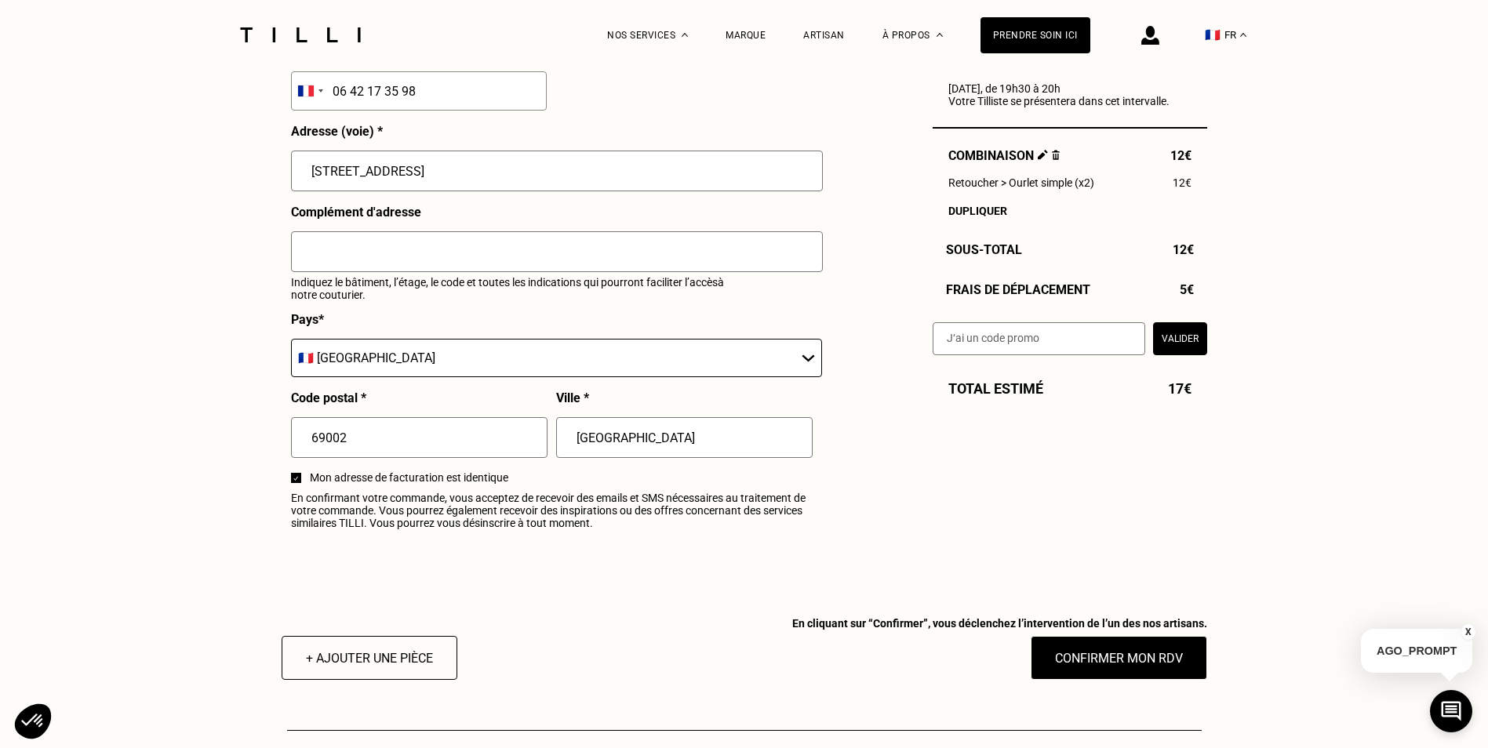
drag, startPoint x: 536, startPoint y: 173, endPoint x: 278, endPoint y: 184, distance: 258.3
type input "[STREET_ADDRESS]"
click at [390, 267] on input "code : 830b" at bounding box center [557, 251] width 532 height 41
type input "code : 830b Sonner à guérémy"
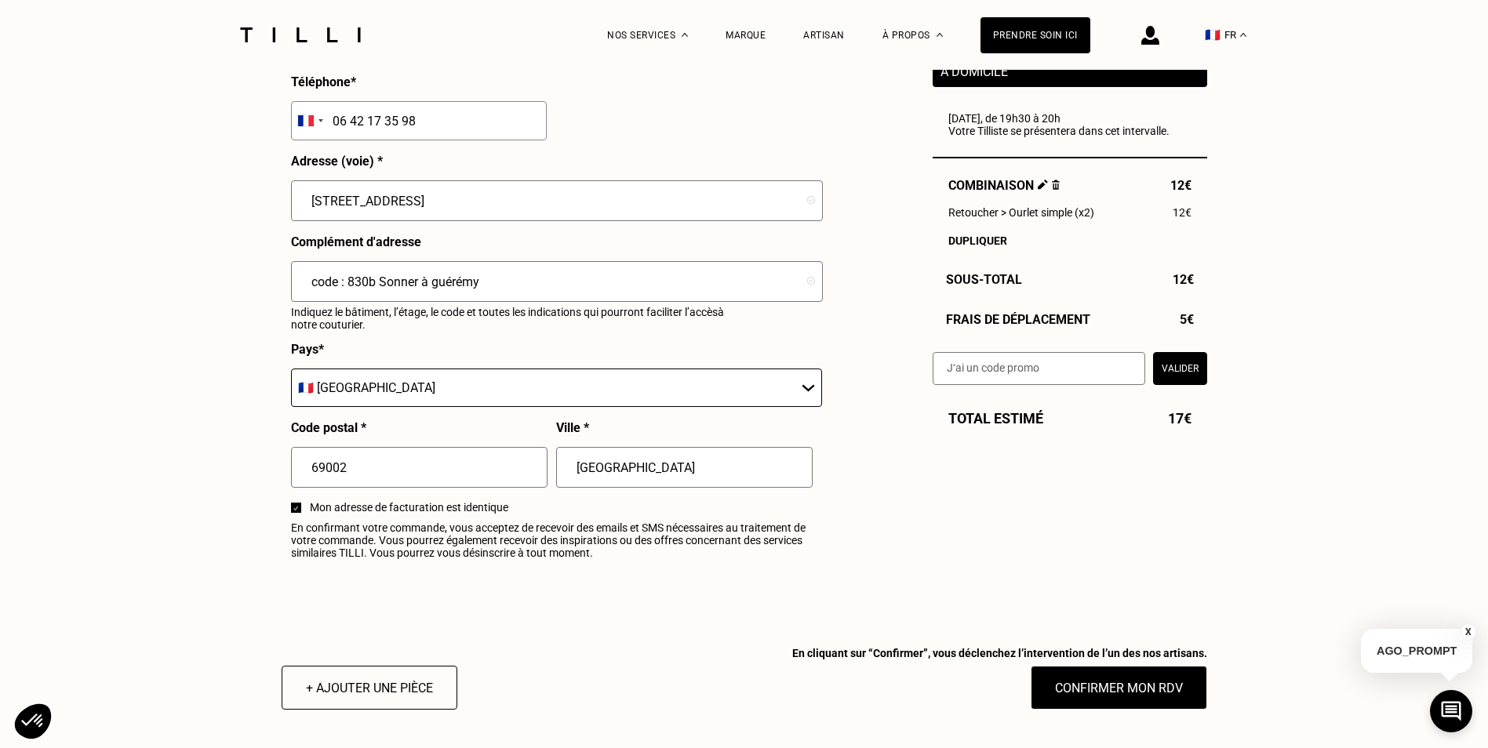
scroll to position [1444, 0]
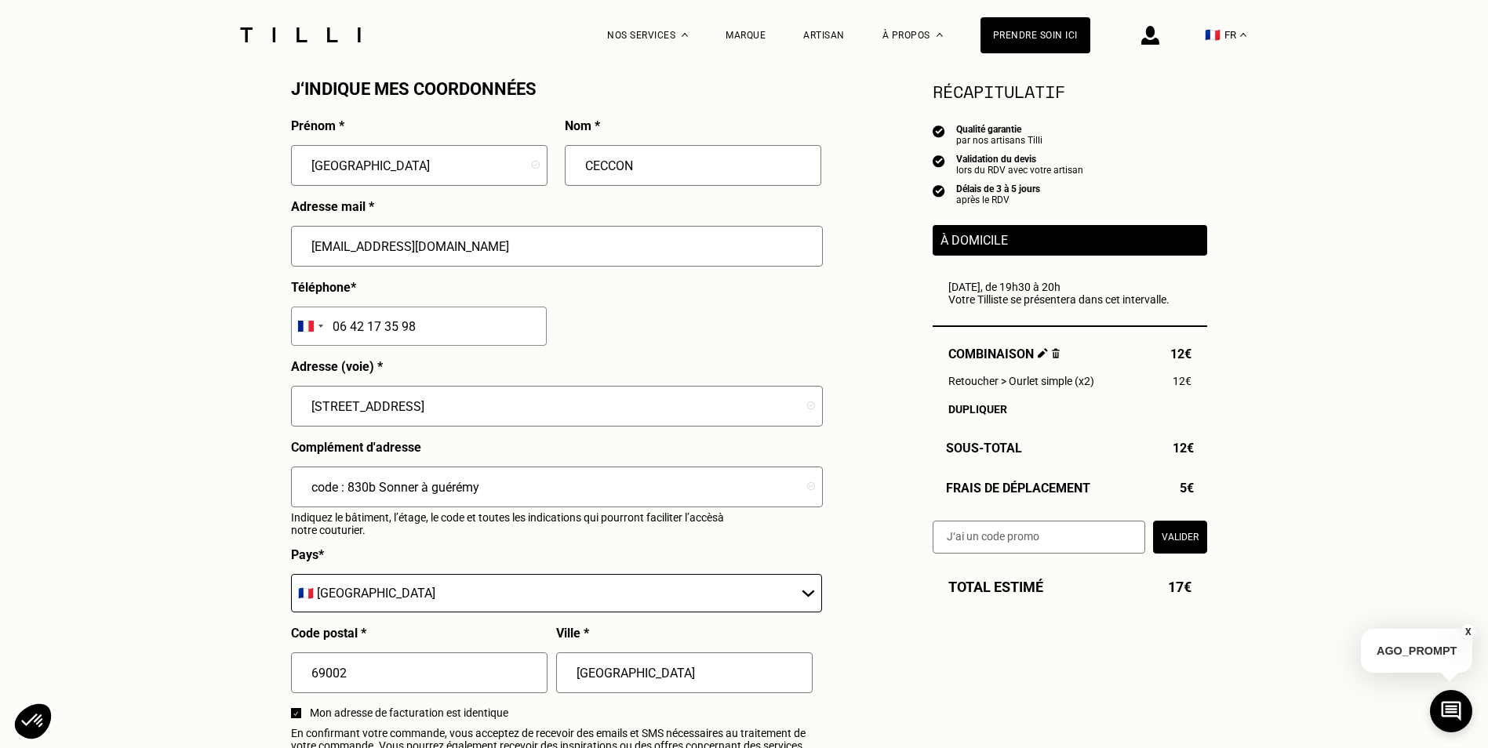
drag, startPoint x: 511, startPoint y: 253, endPoint x: 252, endPoint y: 247, distance: 258.9
type input "[EMAIL_ADDRESS][DOMAIN_NAME]"
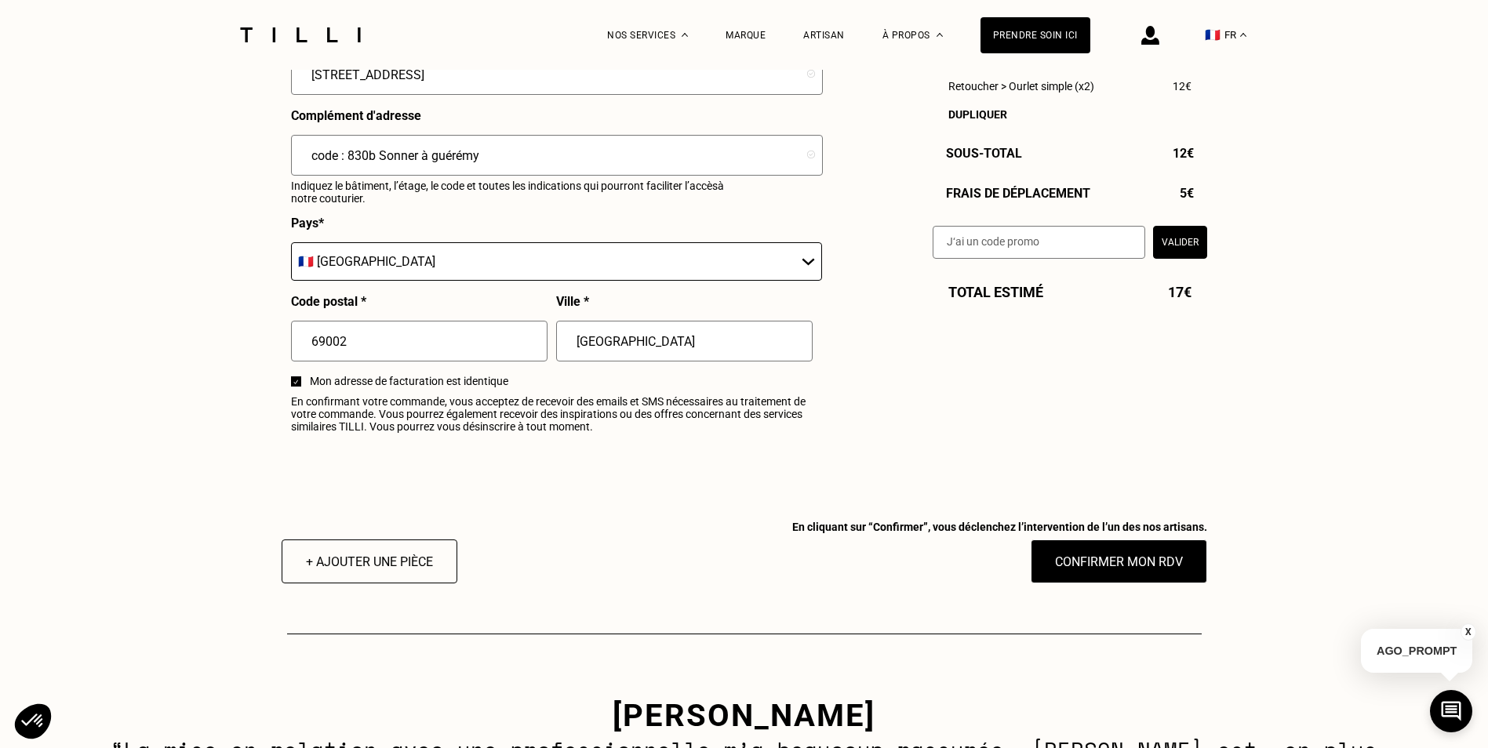
scroll to position [1836, 0]
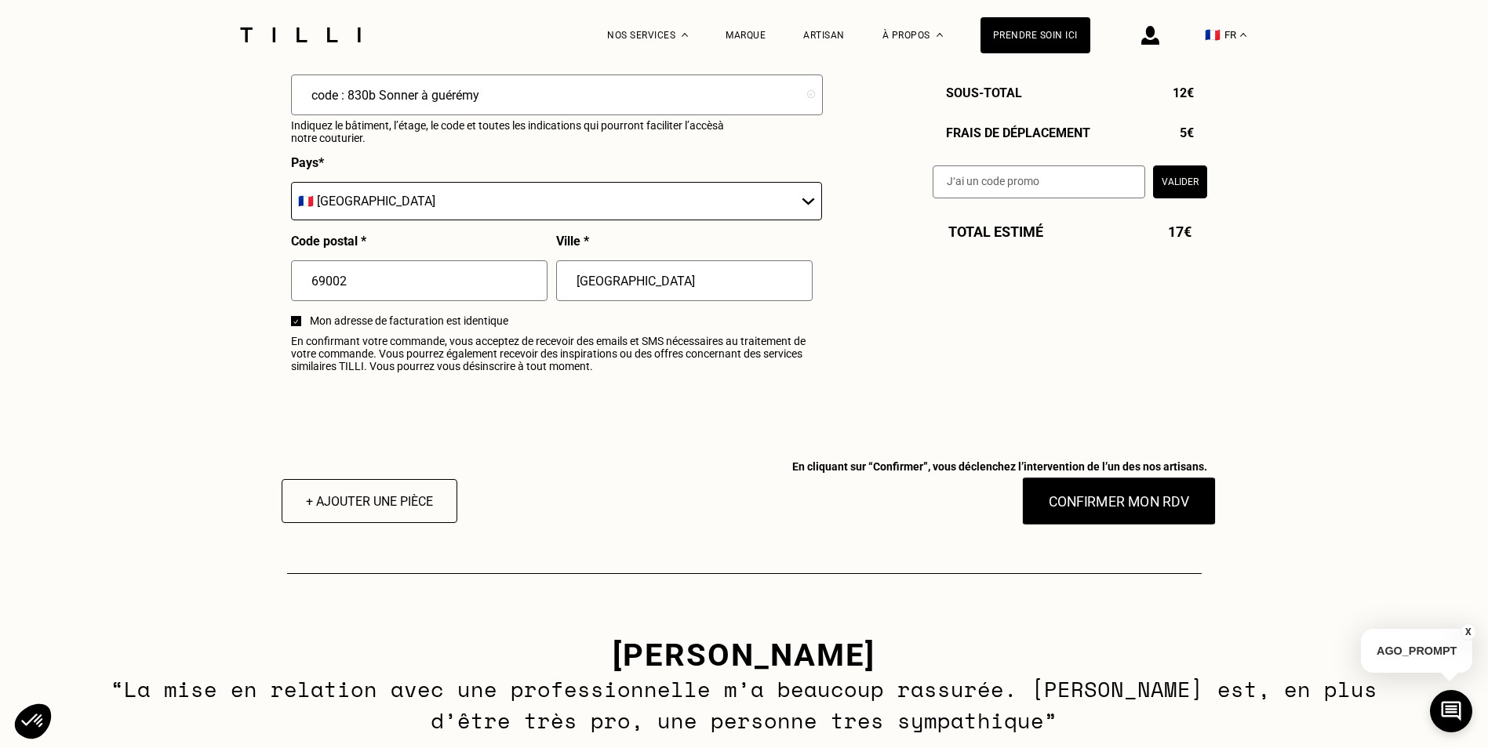
click at [1152, 511] on button "Confirmer mon RDV" at bounding box center [1118, 501] width 194 height 49
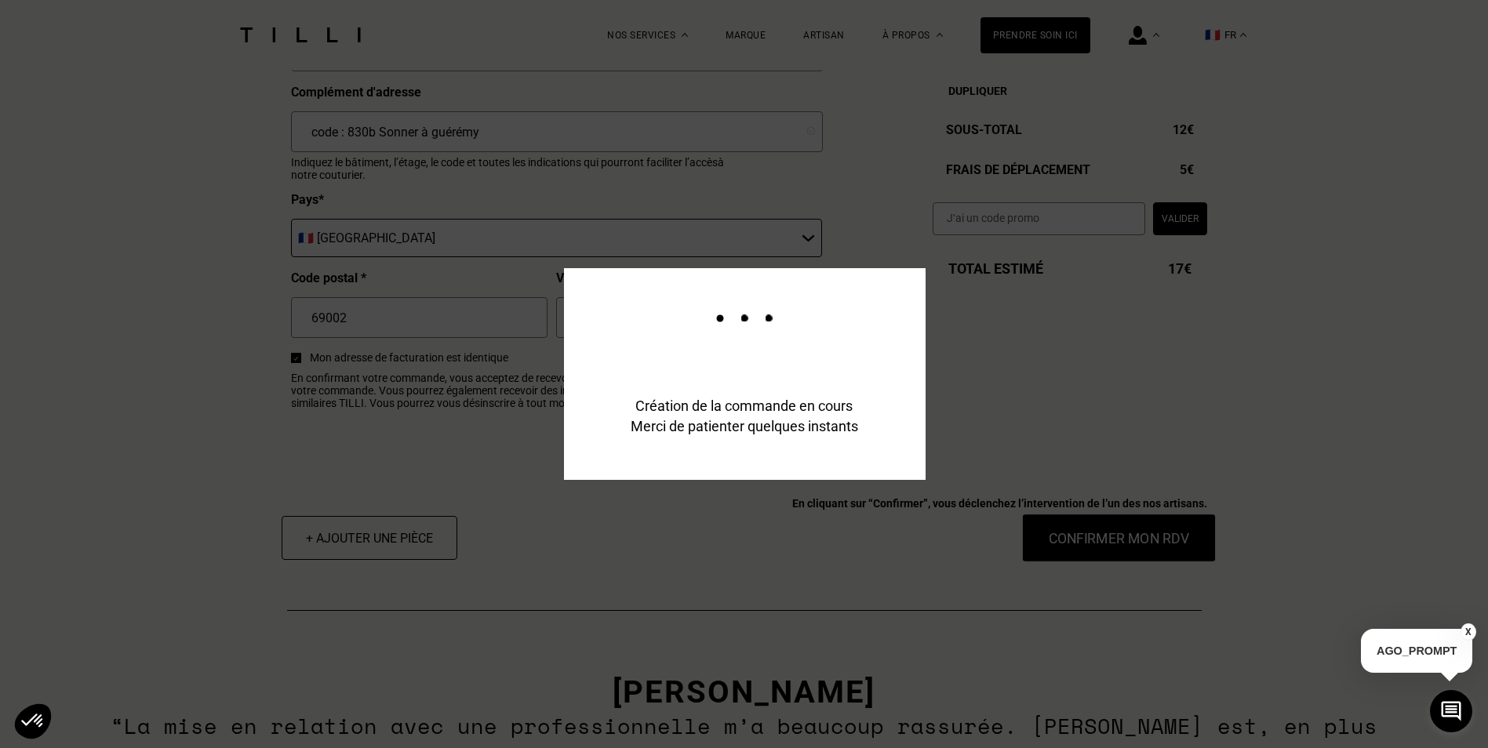
scroll to position [1874, 0]
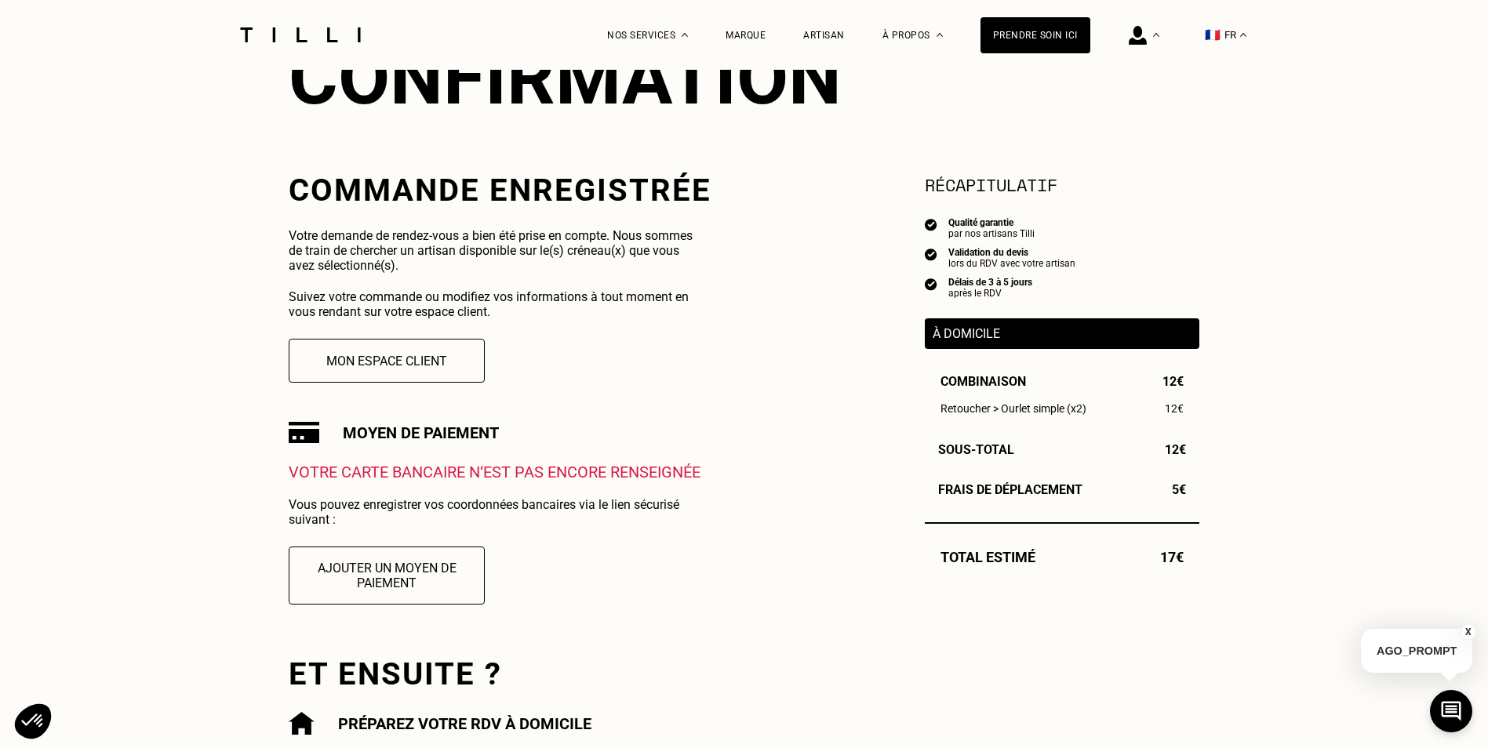
scroll to position [235, 0]
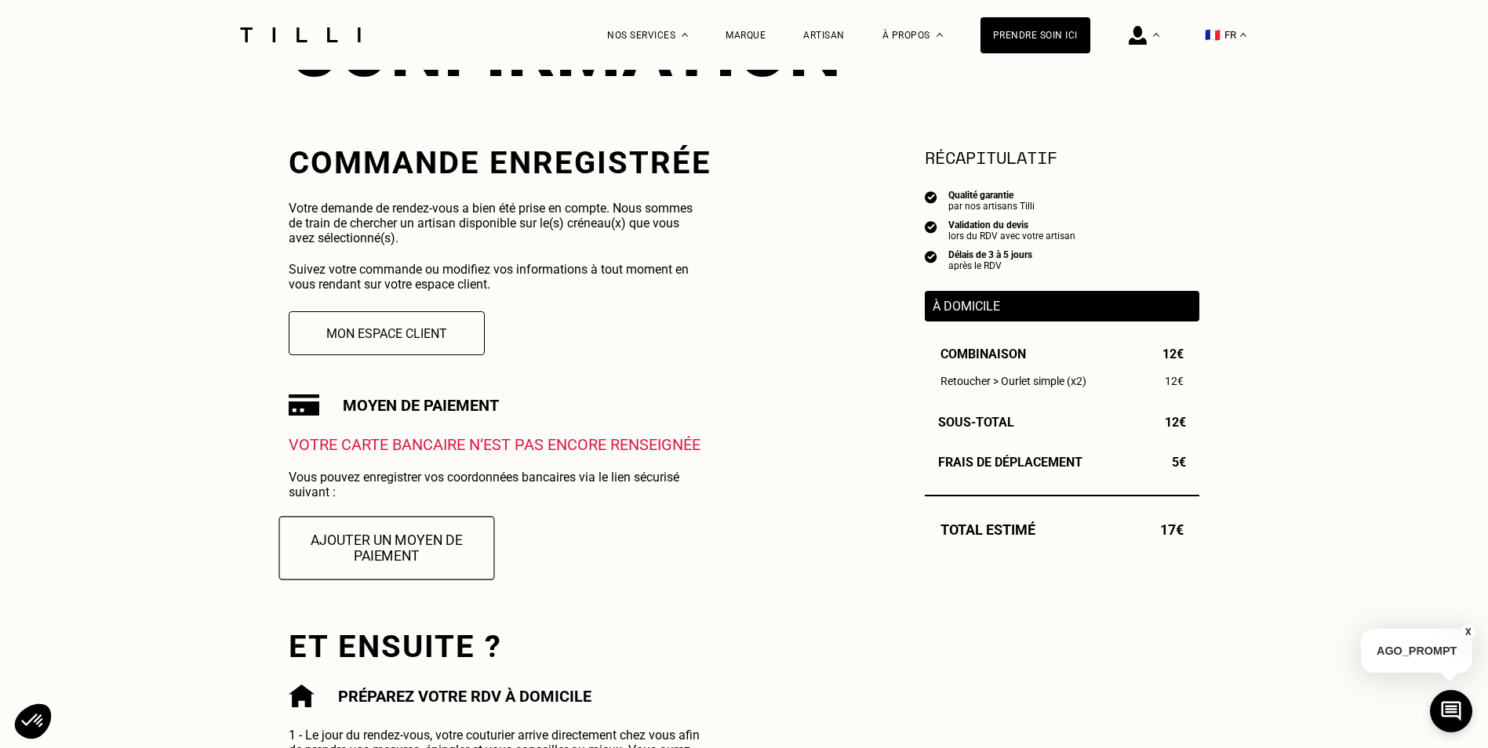
click at [399, 555] on button "Ajouter un moyen de paiement" at bounding box center [387, 548] width 216 height 64
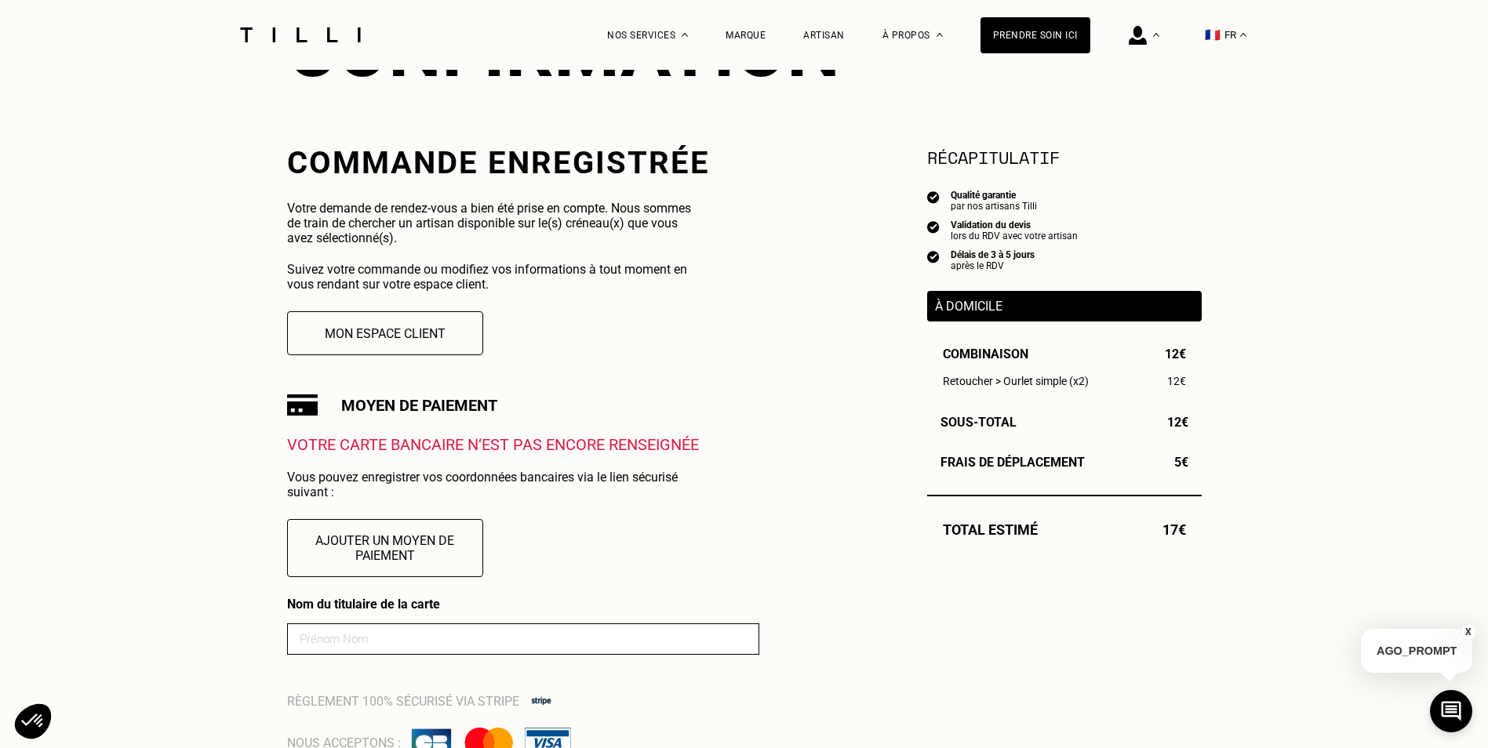
click at [446, 647] on input at bounding box center [523, 638] width 472 height 31
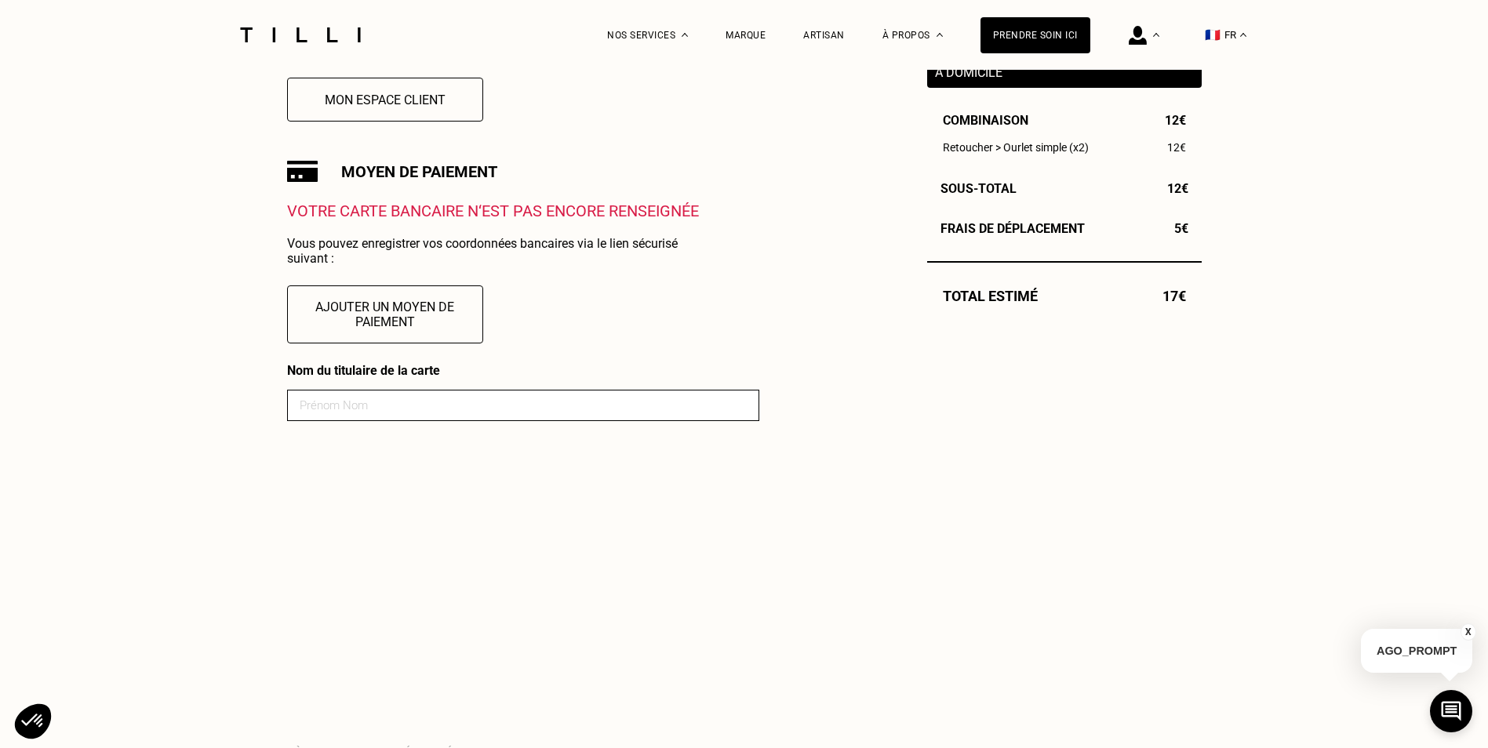
scroll to position [471, 0]
click at [416, 409] on input at bounding box center [523, 403] width 472 height 31
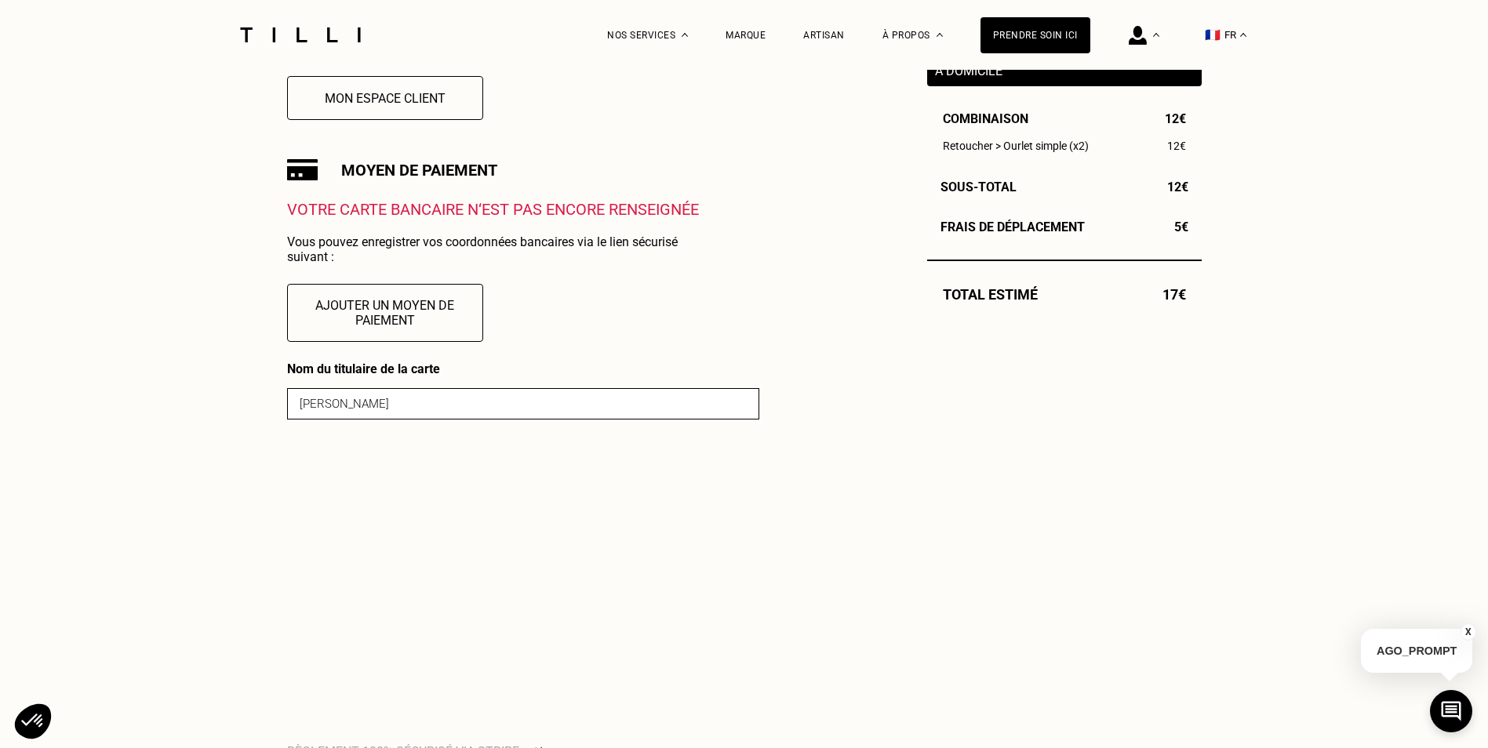
type input "[PERSON_NAME]"
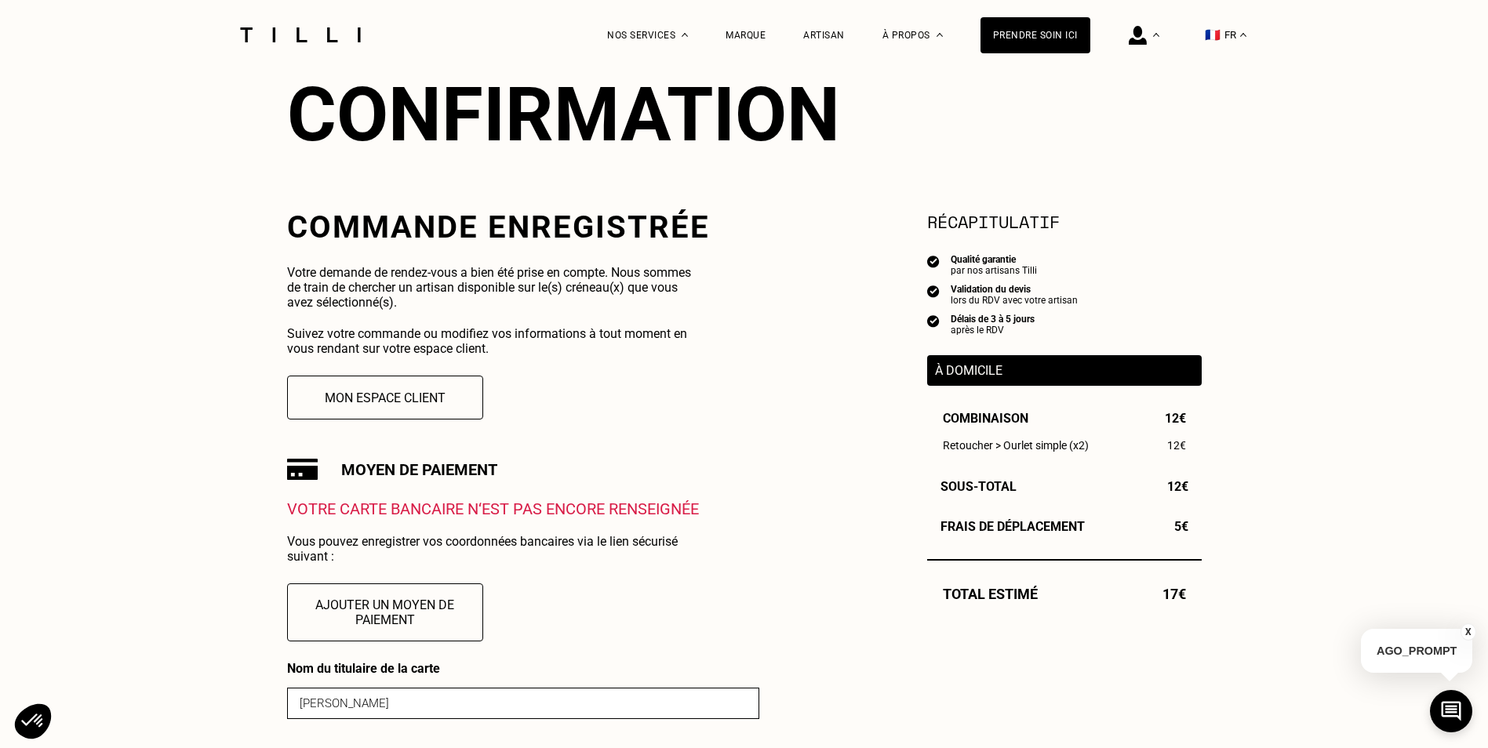
scroll to position [314, 0]
